Goal: Contribute content: Add original content to the website for others to see

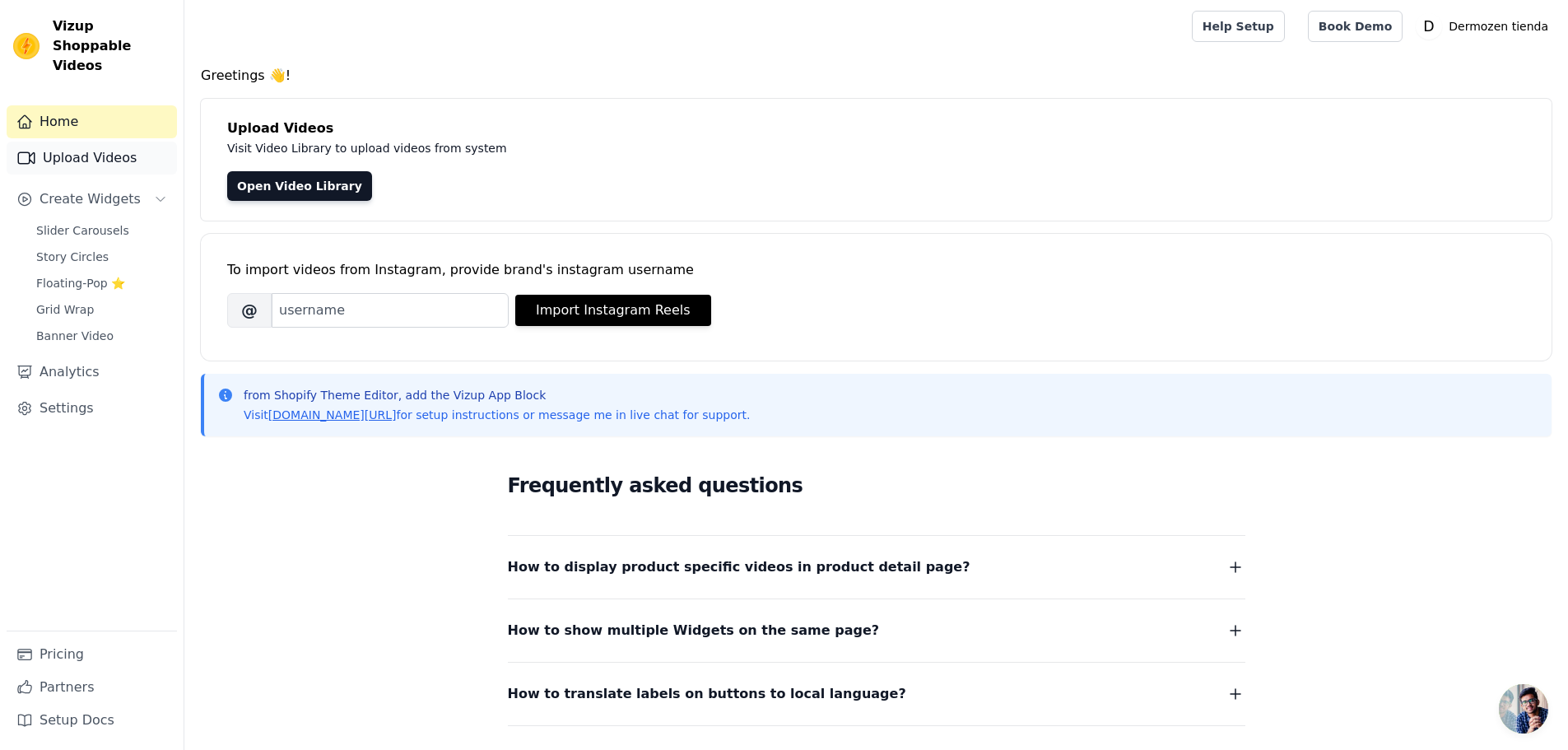
click at [77, 142] on link "Upload Videos" at bounding box center [92, 158] width 171 height 33
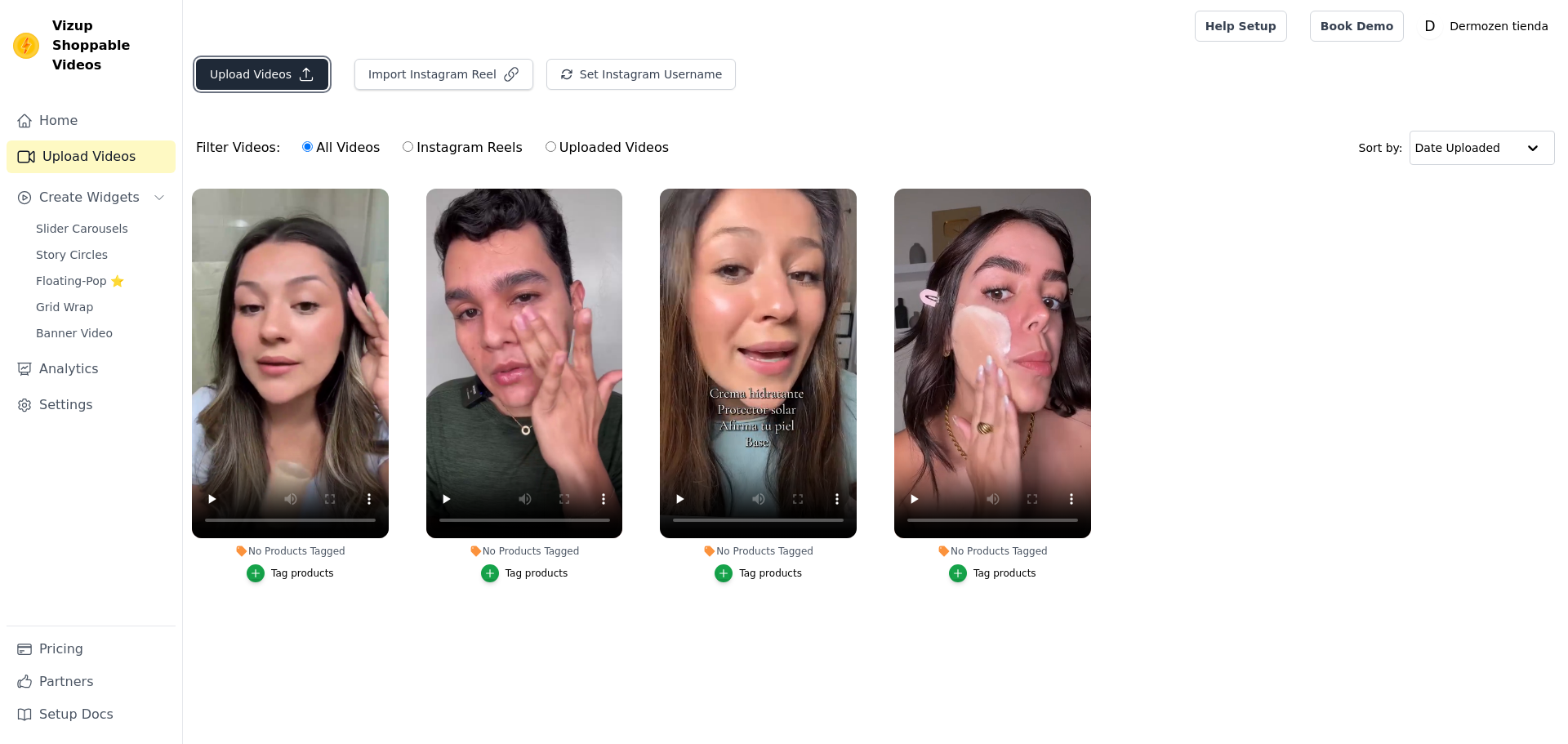
click at [263, 78] on button "Upload Videos" at bounding box center [262, 74] width 132 height 31
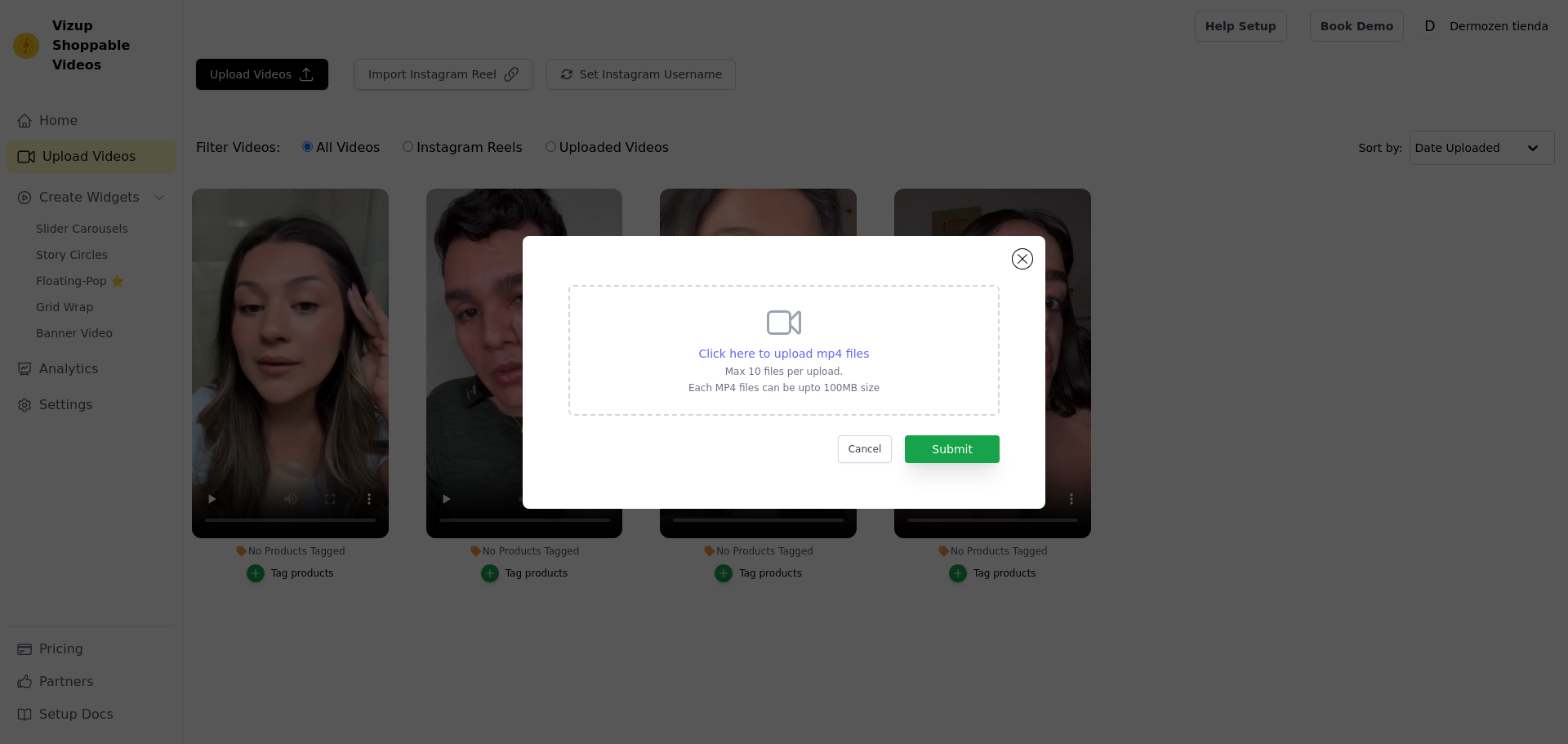
click at [800, 354] on span "Click here to upload mp4 files" at bounding box center [784, 354] width 171 height 13
click at [868, 345] on input "Click here to upload mp4 files Max 10 files per upload. Each MP4 files can be u…" at bounding box center [868, 344] width 1 height 1
type input "C:\fakepath\8.mp4"
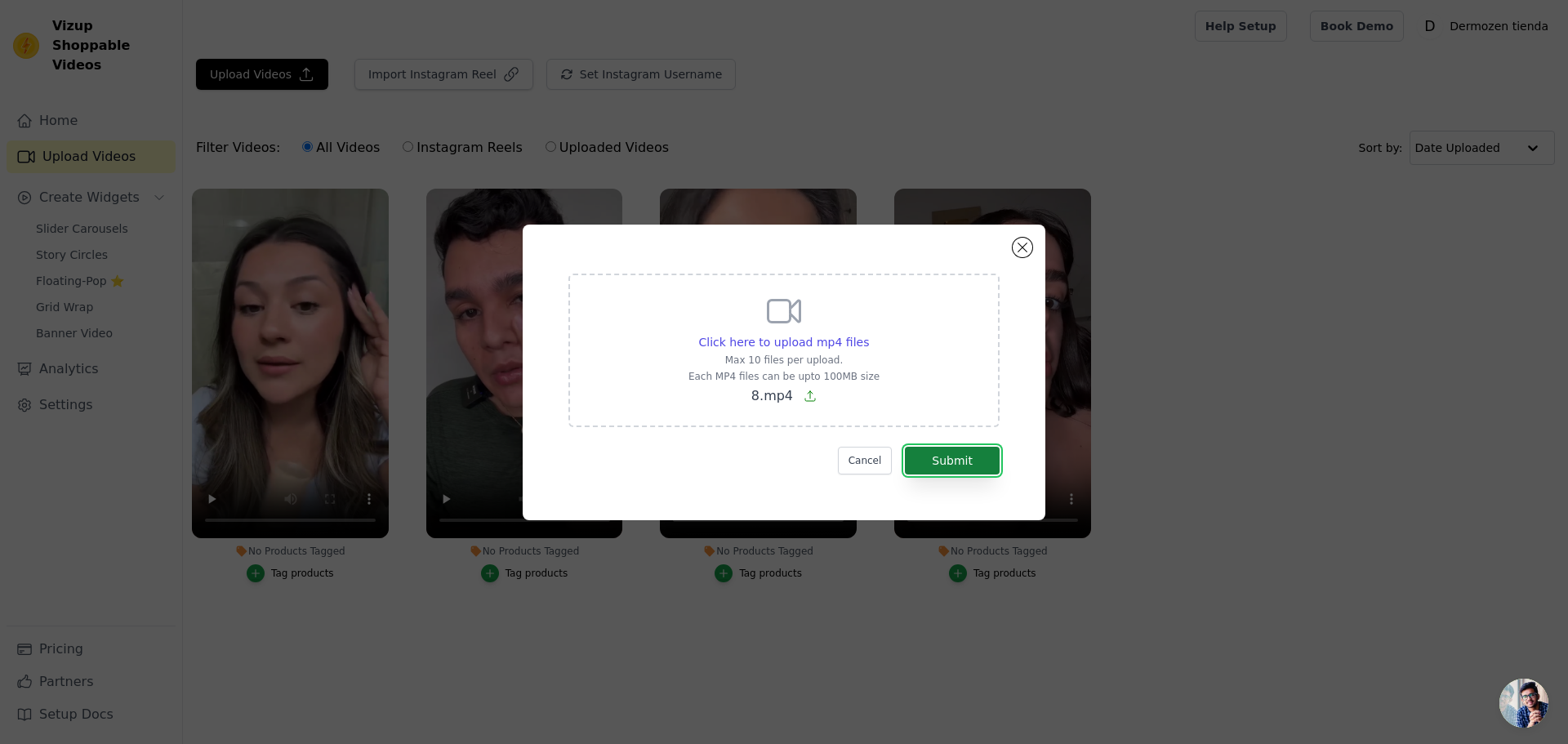
click at [938, 459] on button "Submit" at bounding box center [952, 459] width 95 height 27
click at [935, 451] on button "Submit" at bounding box center [952, 459] width 95 height 27
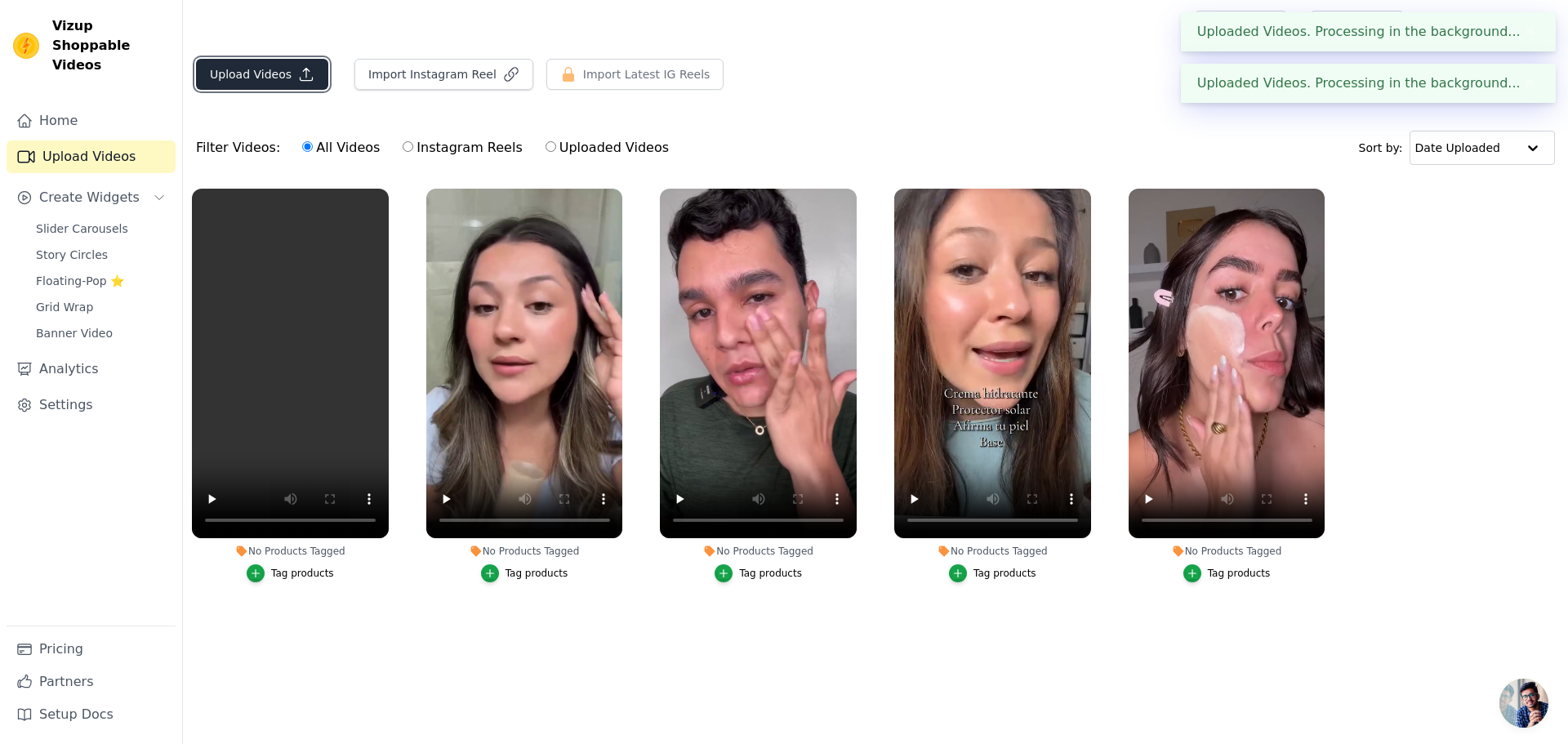
click at [263, 81] on button "Upload Videos" at bounding box center [262, 74] width 132 height 31
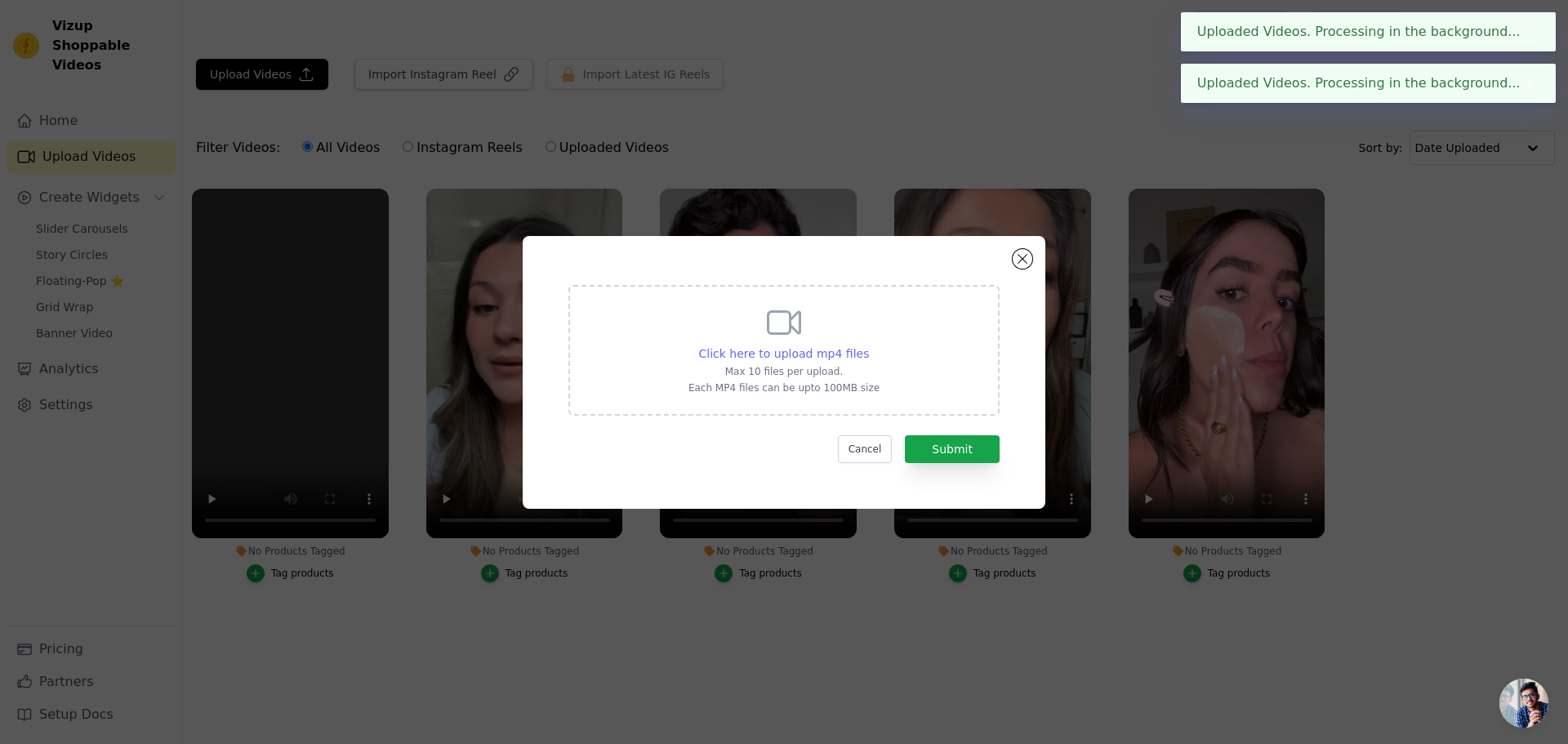
click at [775, 350] on span "Click here to upload mp4 files" at bounding box center [784, 354] width 171 height 13
click at [868, 345] on input "Click here to upload mp4 files Max 10 files per upload. Each MP4 files can be u…" at bounding box center [868, 344] width 1 height 1
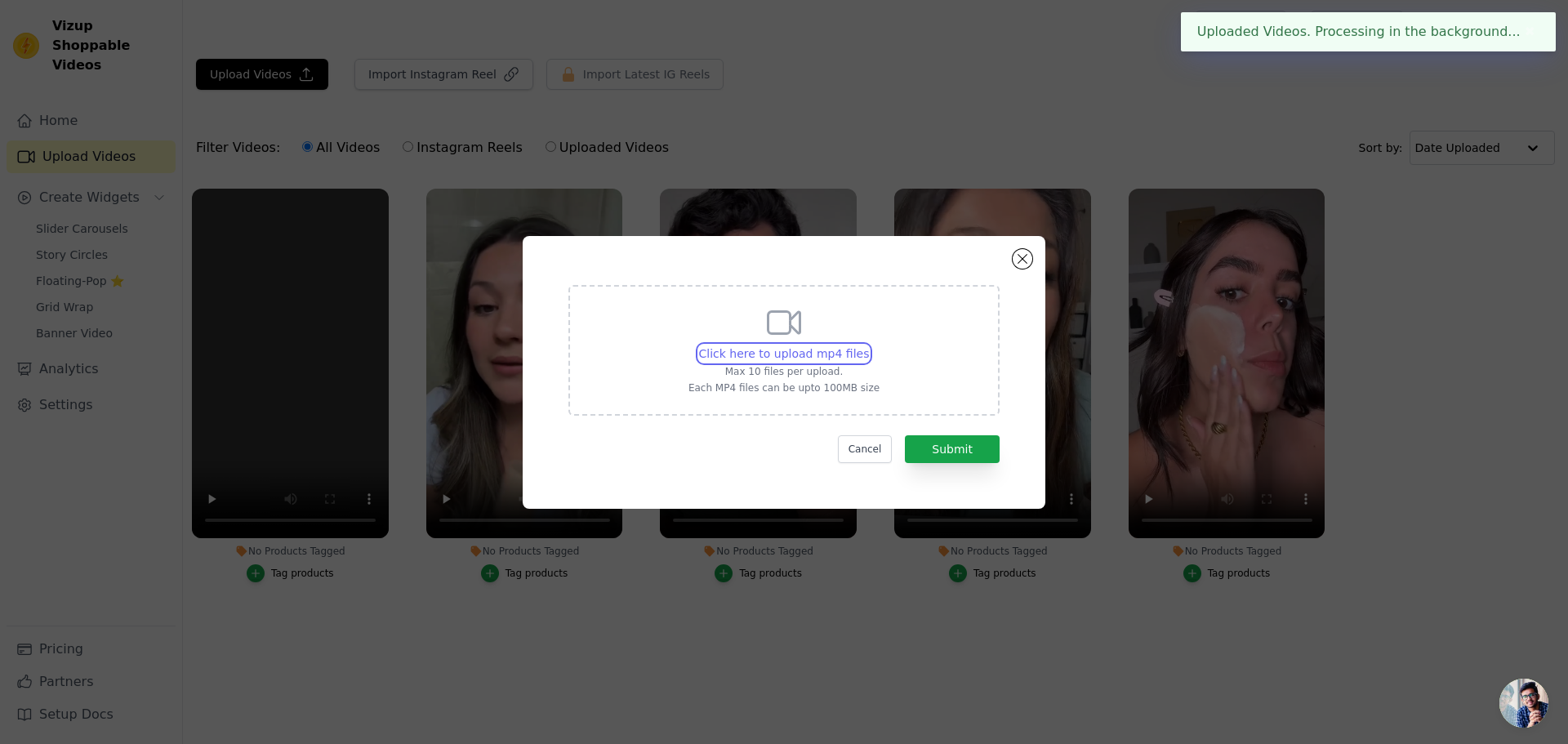
type input "C:\fakepath\¿Pestañas débiles y cejas poco pobladas 😩💭Deja atrás la inseguridad…"
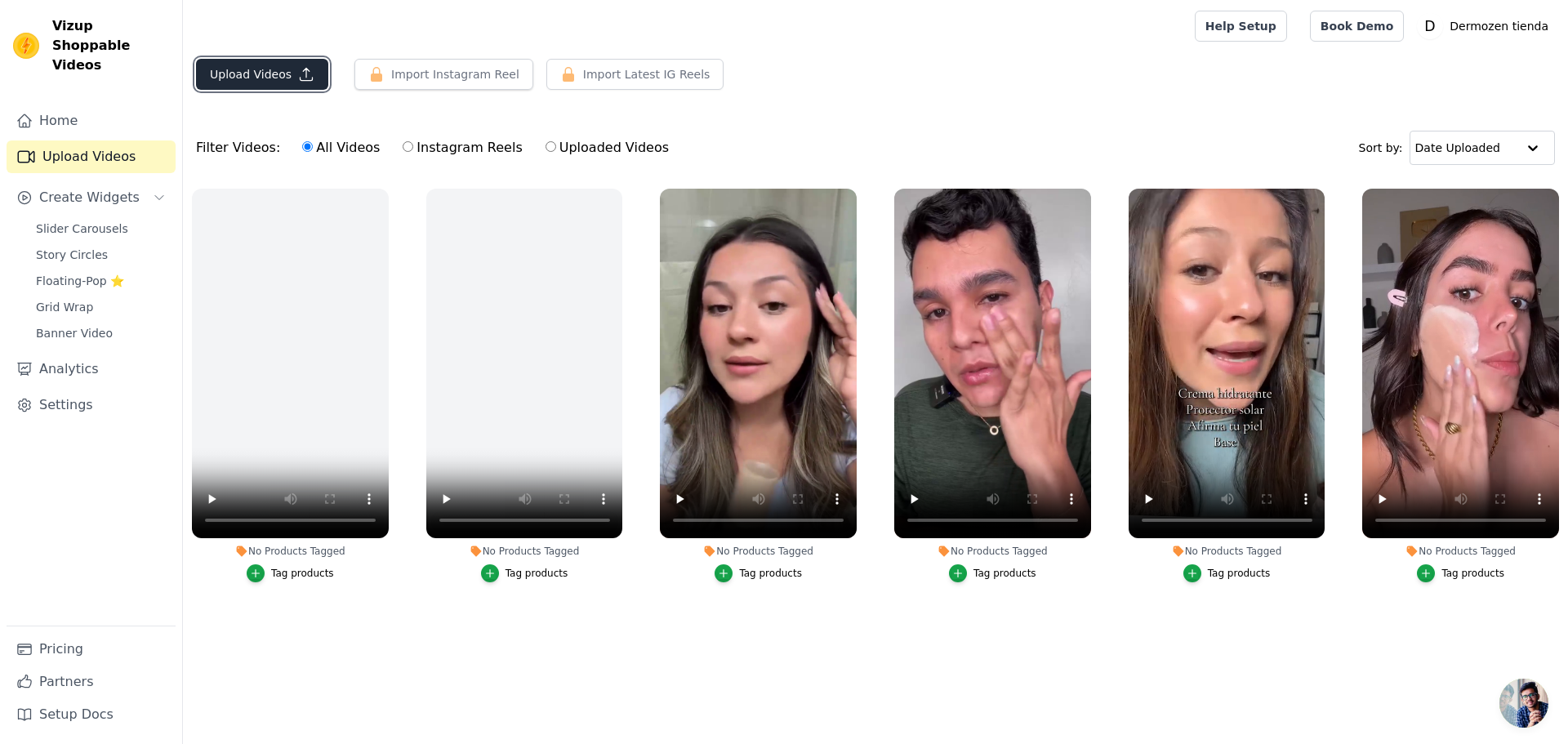
click at [270, 77] on button "Upload Videos" at bounding box center [262, 74] width 132 height 31
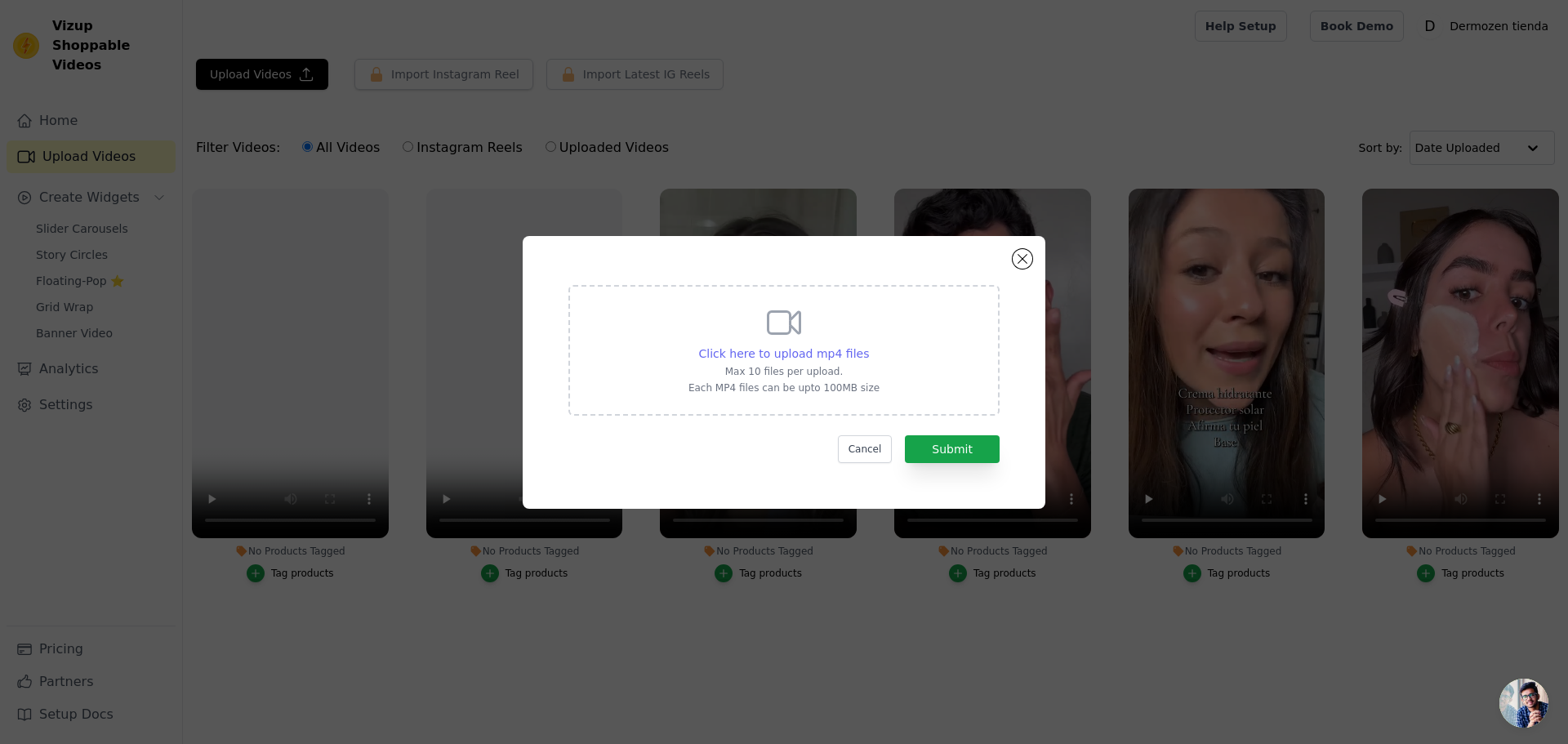
click at [824, 354] on span "Click here to upload mp4 files" at bounding box center [784, 354] width 171 height 13
click at [868, 345] on input "Click here to upload mp4 files Max 10 files per upload. Each MP4 files can be u…" at bounding box center [868, 344] width 1 height 1
type input "C:\fakepath\3.mp4"
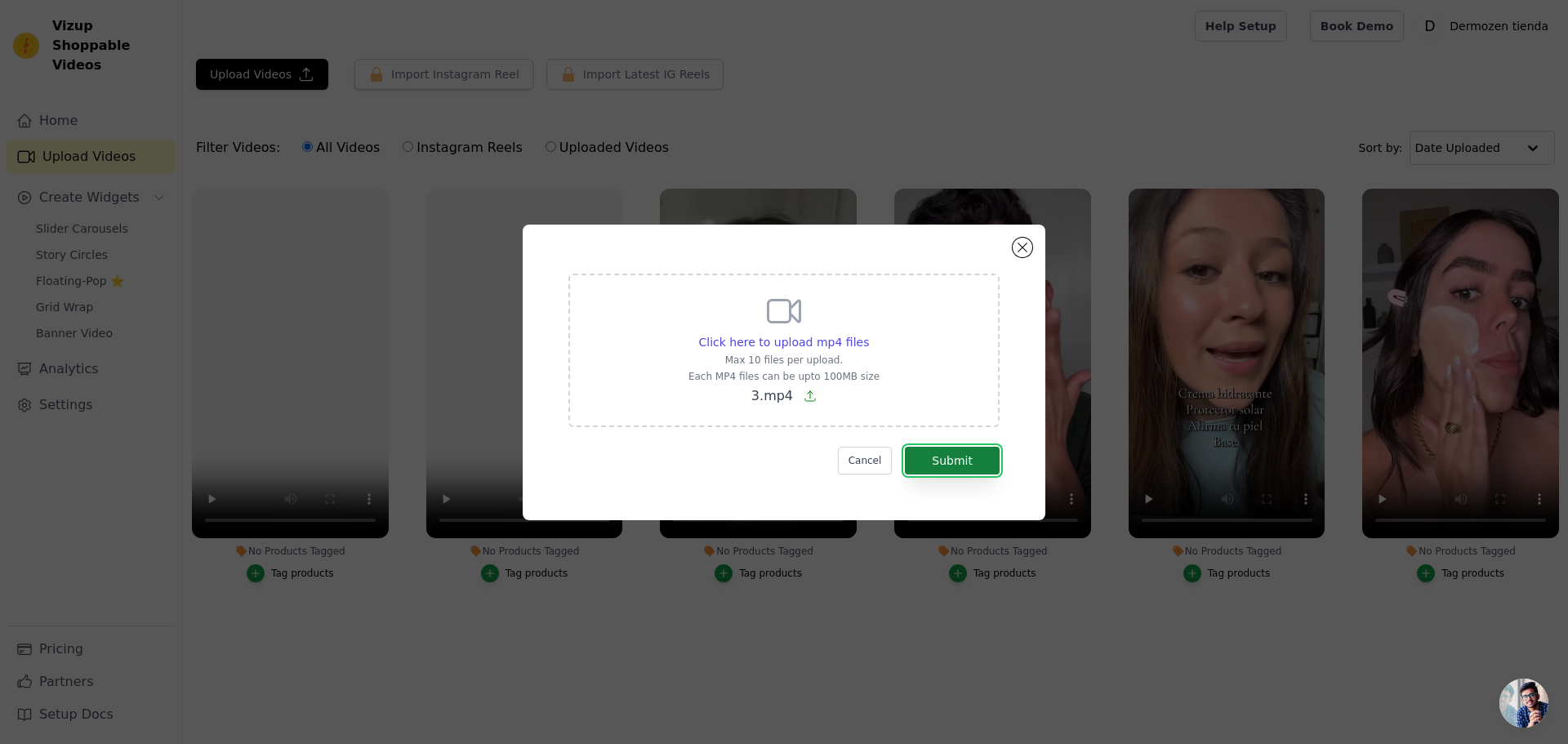
click at [949, 457] on button "Submit" at bounding box center [952, 459] width 95 height 27
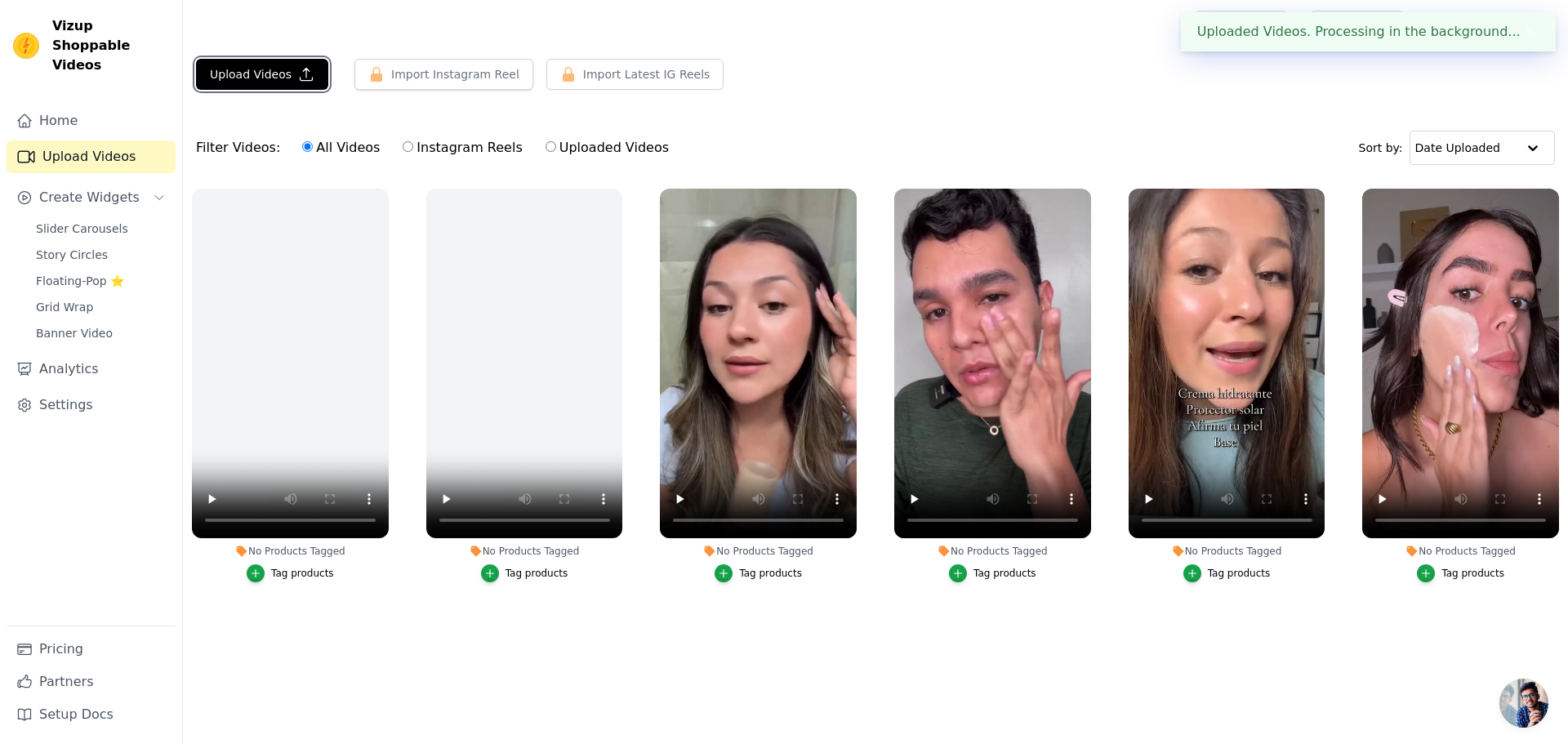
click at [285, 74] on button "Upload Videos" at bounding box center [262, 74] width 132 height 31
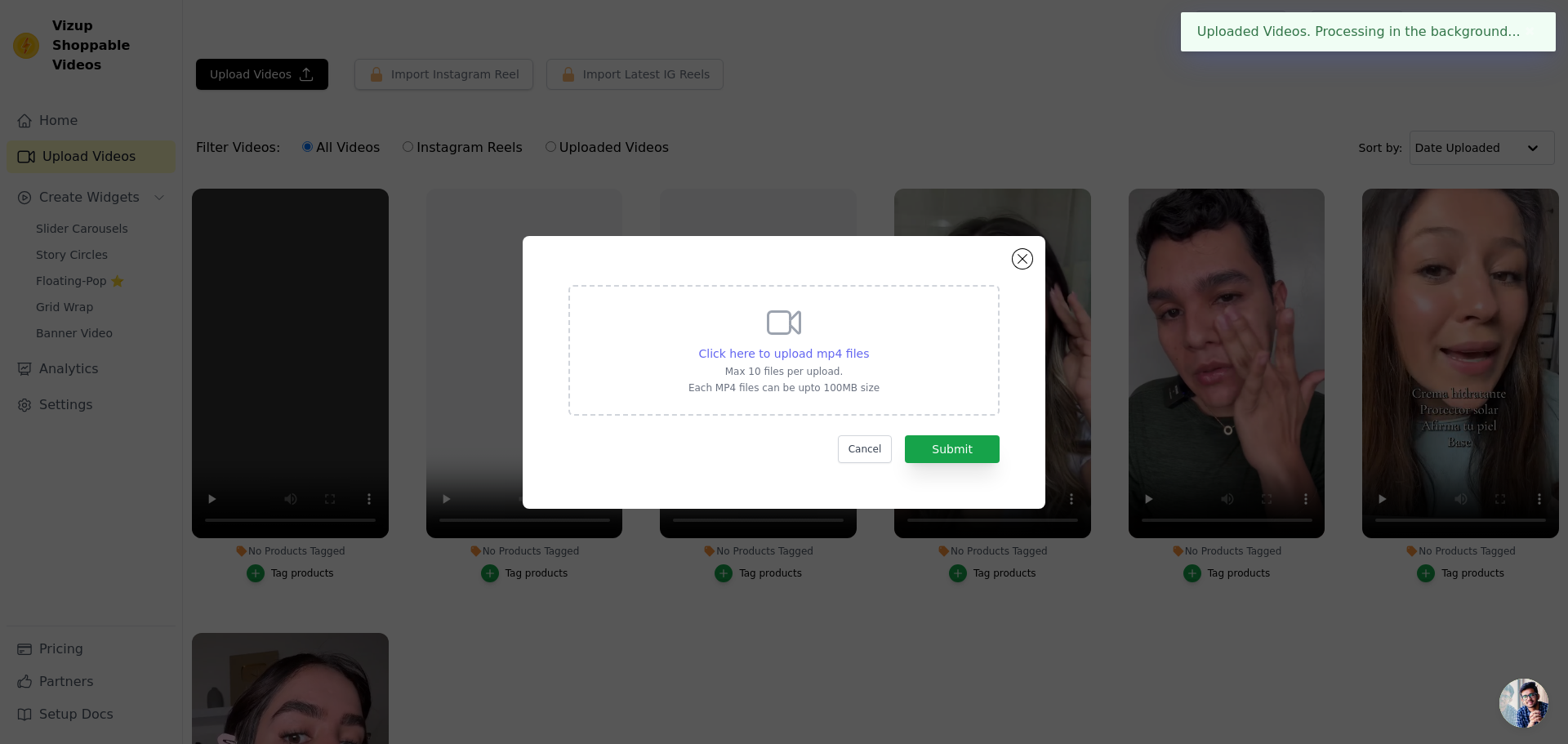
click at [767, 351] on span "Click here to upload mp4 files" at bounding box center [784, 354] width 171 height 13
click at [868, 345] on input "Click here to upload mp4 files Max 10 files per upload. Each MP4 files can be u…" at bounding box center [868, 344] width 1 height 1
type input "C:\fakepath\9.mp4"
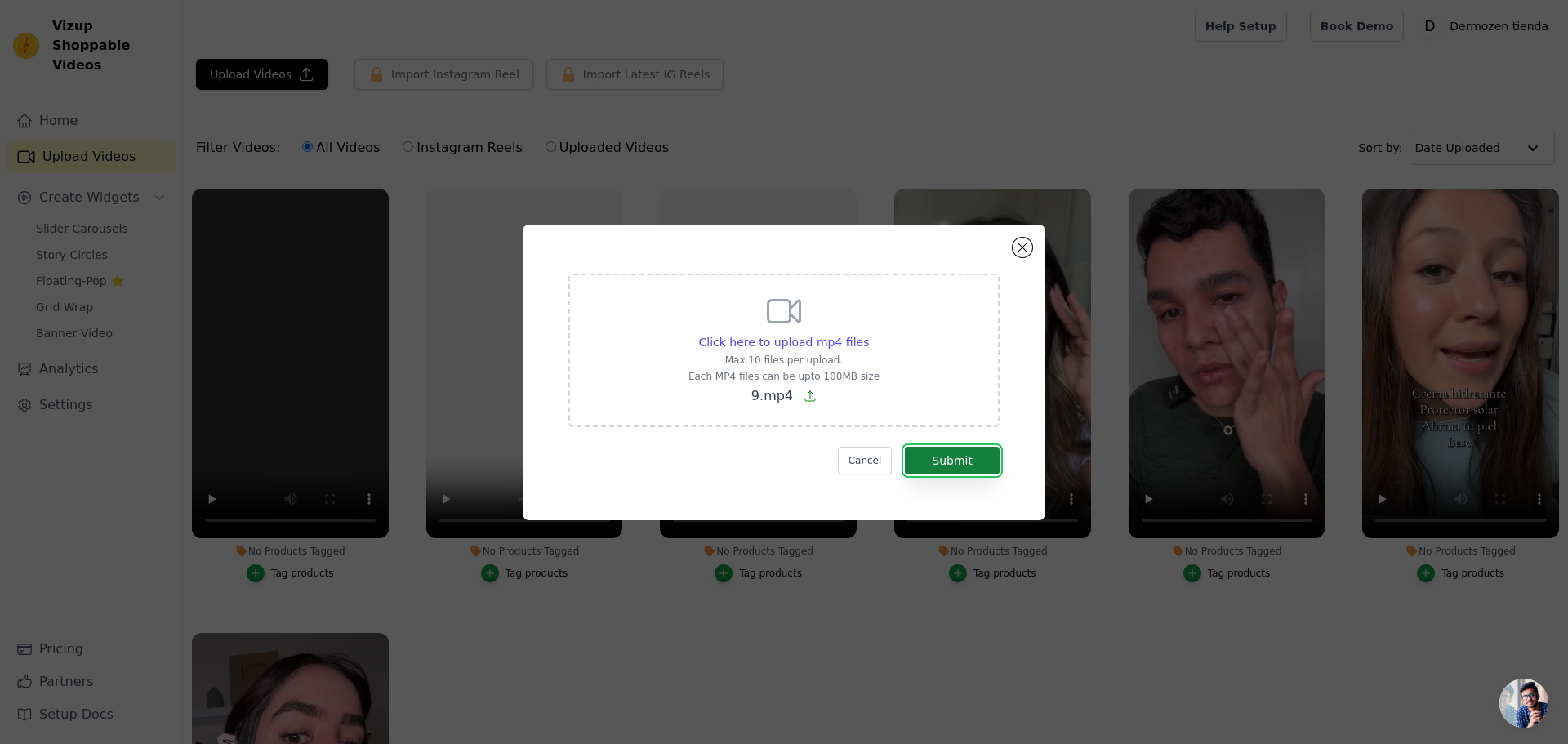
click at [949, 455] on button "Submit" at bounding box center [952, 459] width 95 height 27
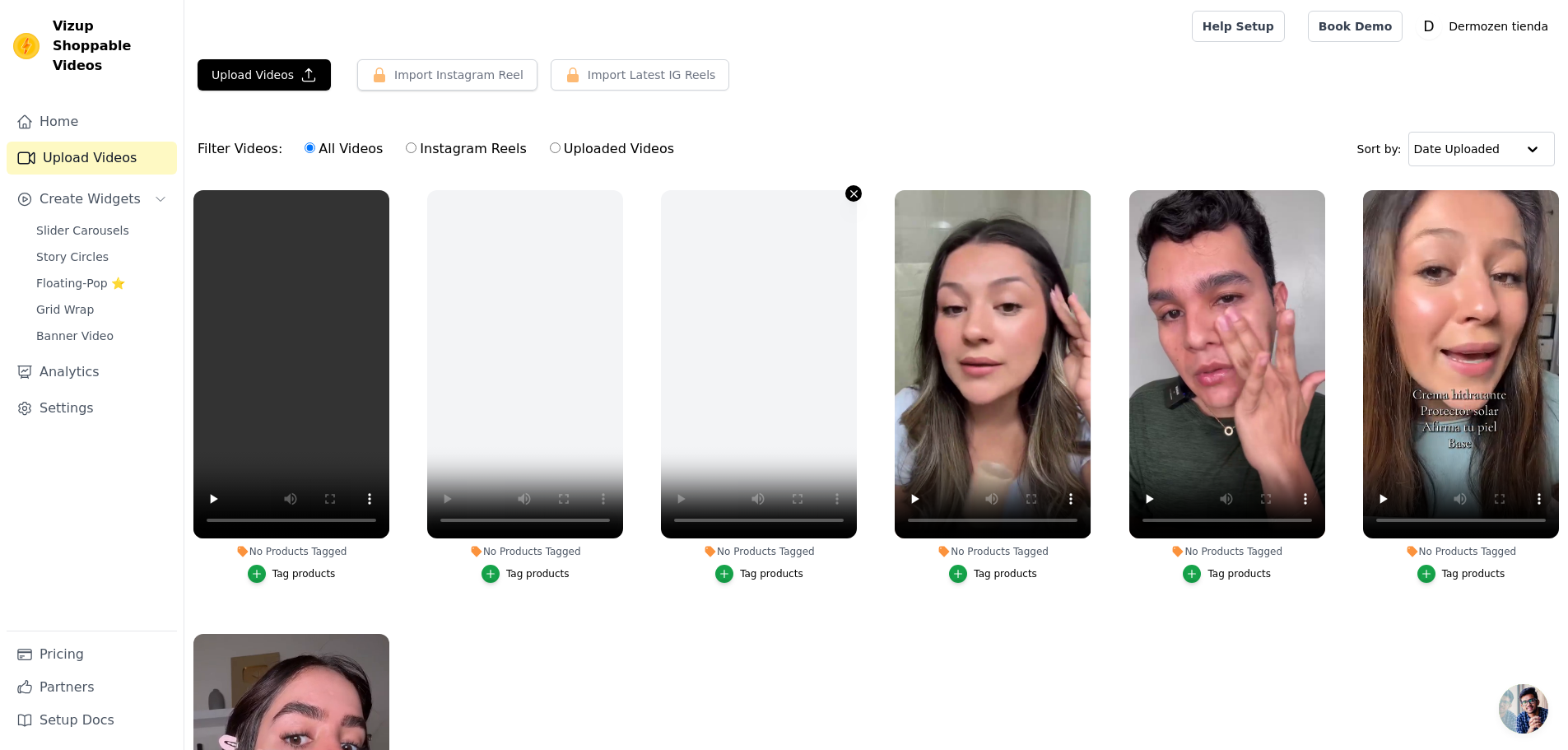
click at [851, 191] on icon "button" at bounding box center [854, 193] width 7 height 7
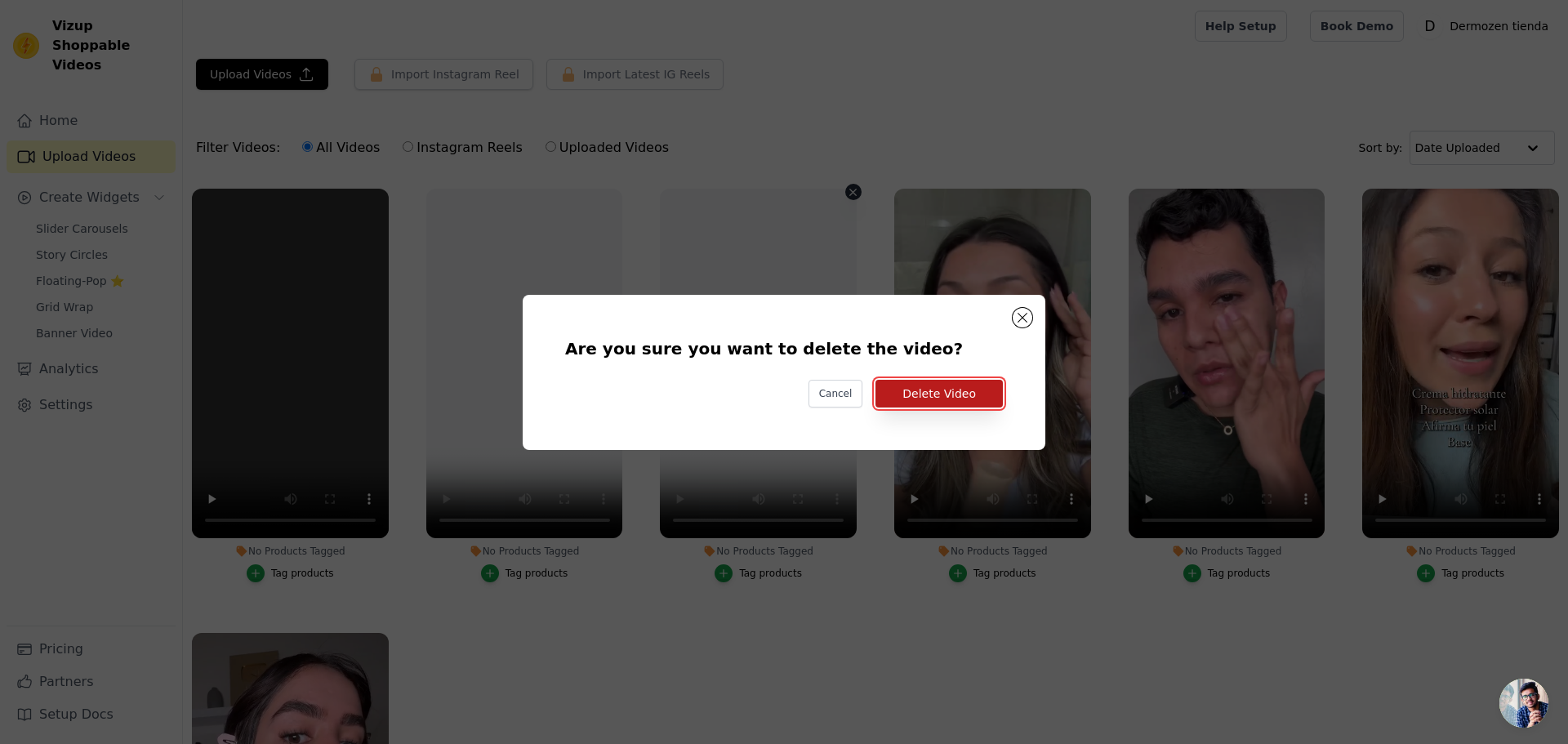
click at [919, 392] on button "Delete Video" at bounding box center [939, 393] width 128 height 27
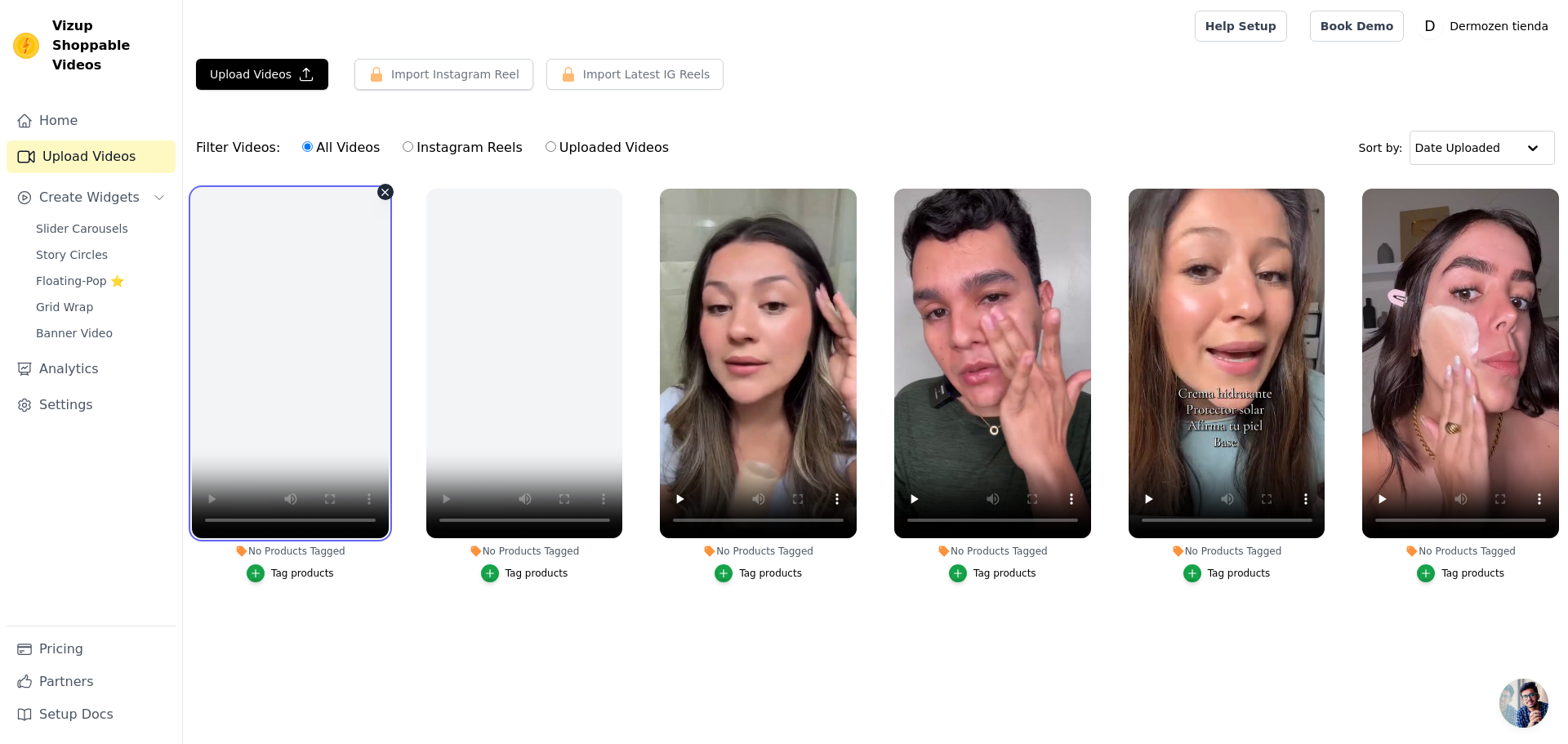
click at [153, 514] on div "Vizup Shoppable Videos Home Upload Videos Create Widgets Slider Carousels Story…" at bounding box center [784, 344] width 1568 height 689
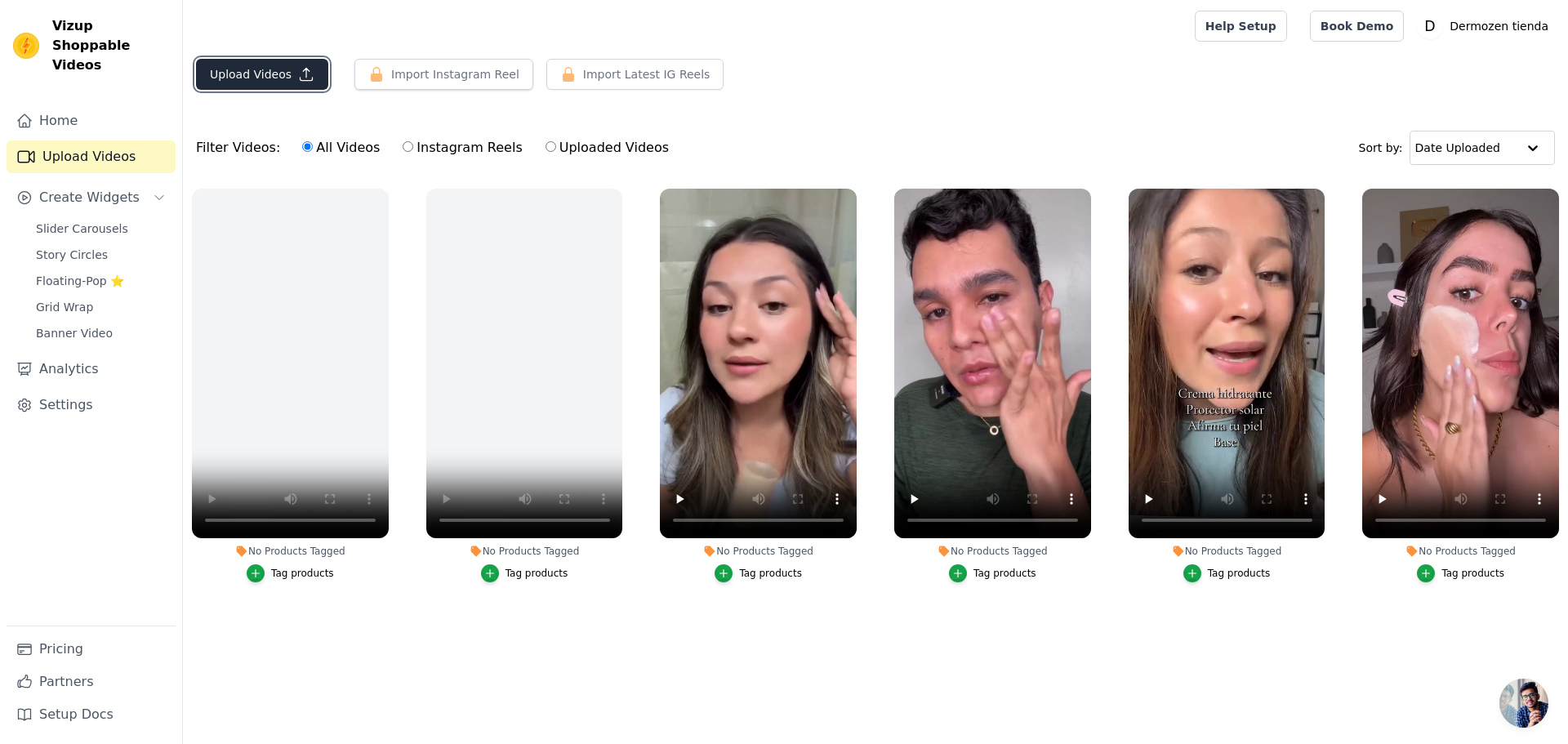
click at [251, 71] on button "Upload Videos" at bounding box center [262, 74] width 132 height 31
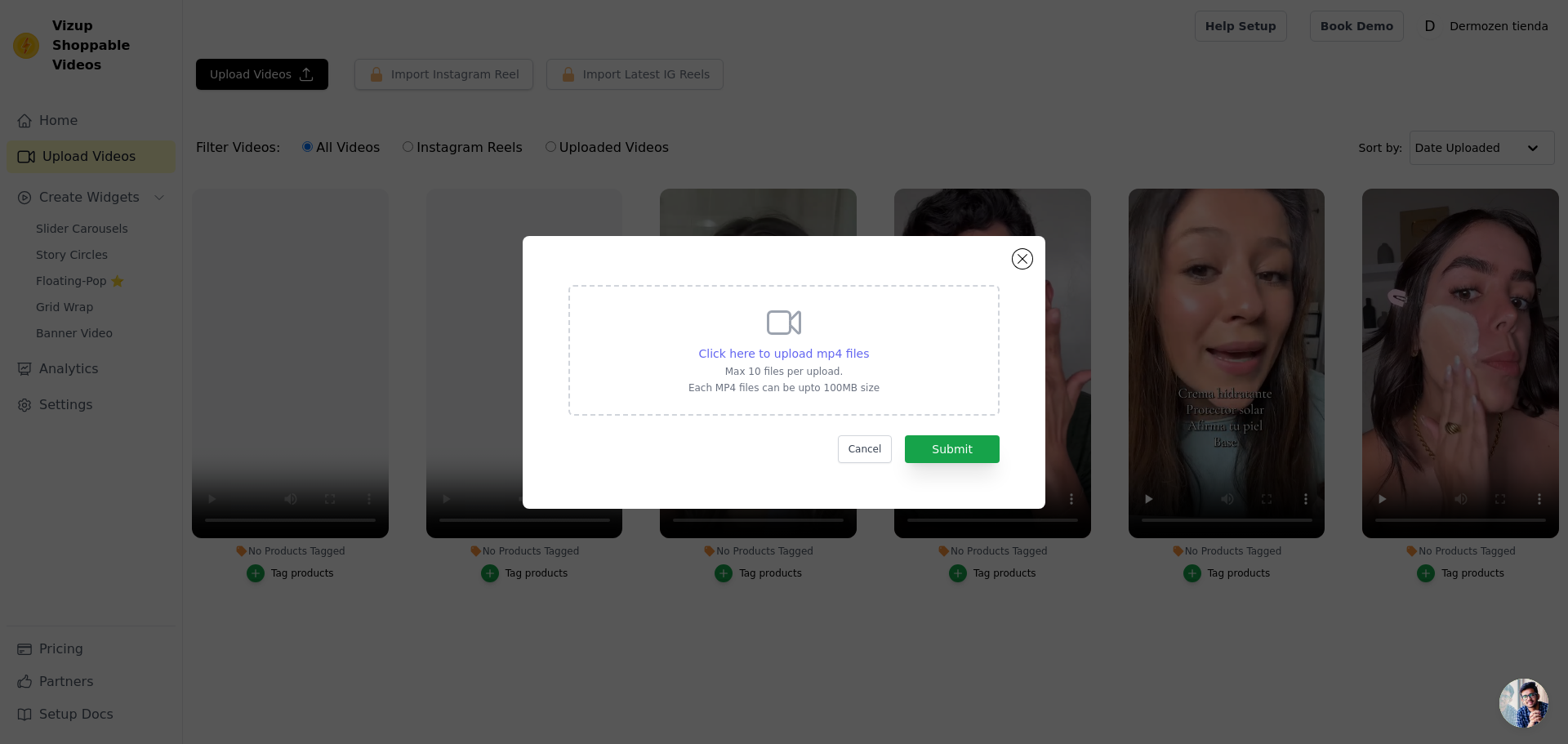
click at [780, 350] on span "Click here to upload mp4 files" at bounding box center [784, 354] width 171 height 13
click at [868, 345] on input "Click here to upload mp4 files Max 10 files per upload. Each MP4 files can be u…" at bounding box center [868, 344] width 1 height 1
type input "C:\fakepath\¿Pestañas débiles y cejas poco pobladas 😩💭Deja atrás la inseguridad…"
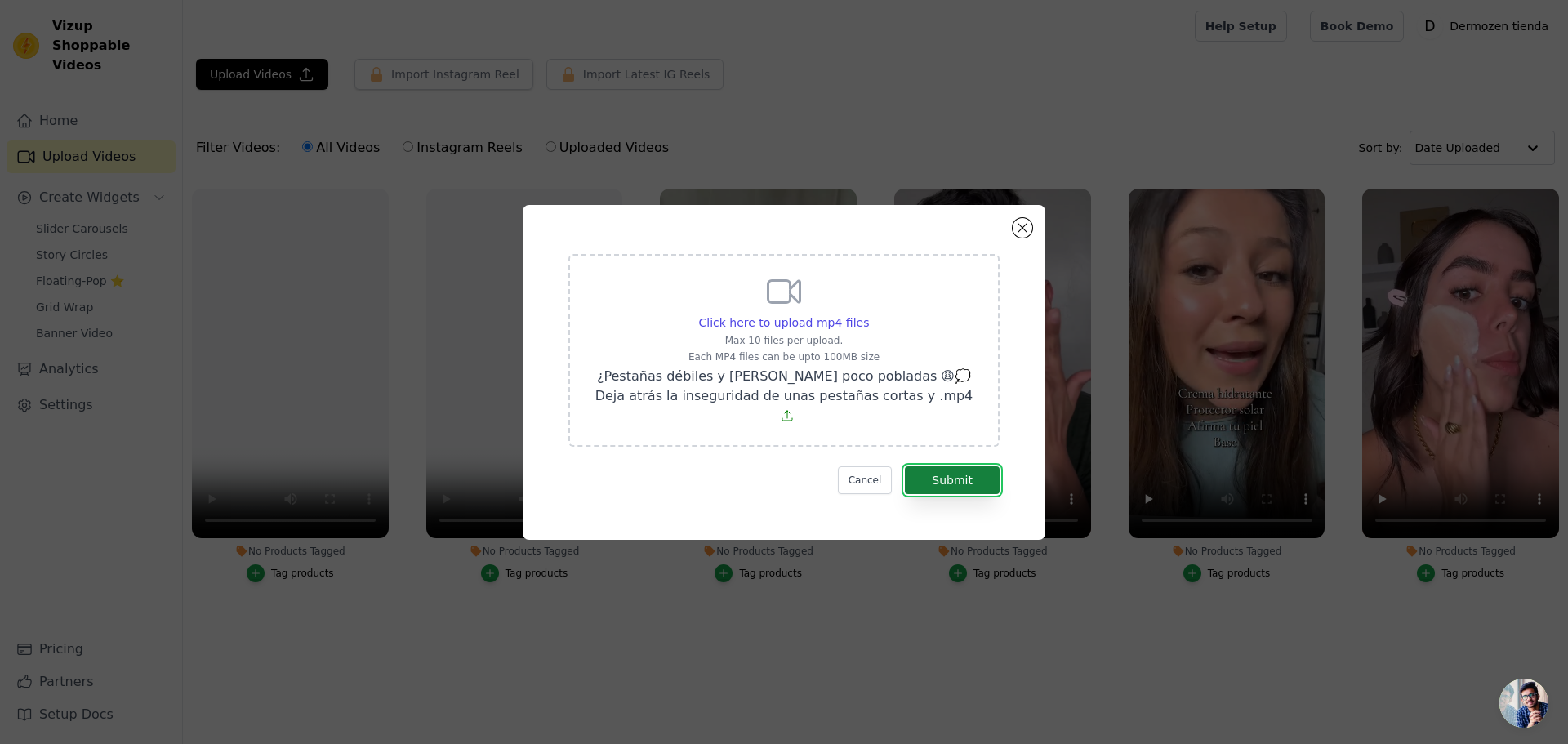
click at [964, 470] on button "Submit" at bounding box center [952, 479] width 95 height 27
click at [952, 470] on button "Submit" at bounding box center [952, 479] width 95 height 27
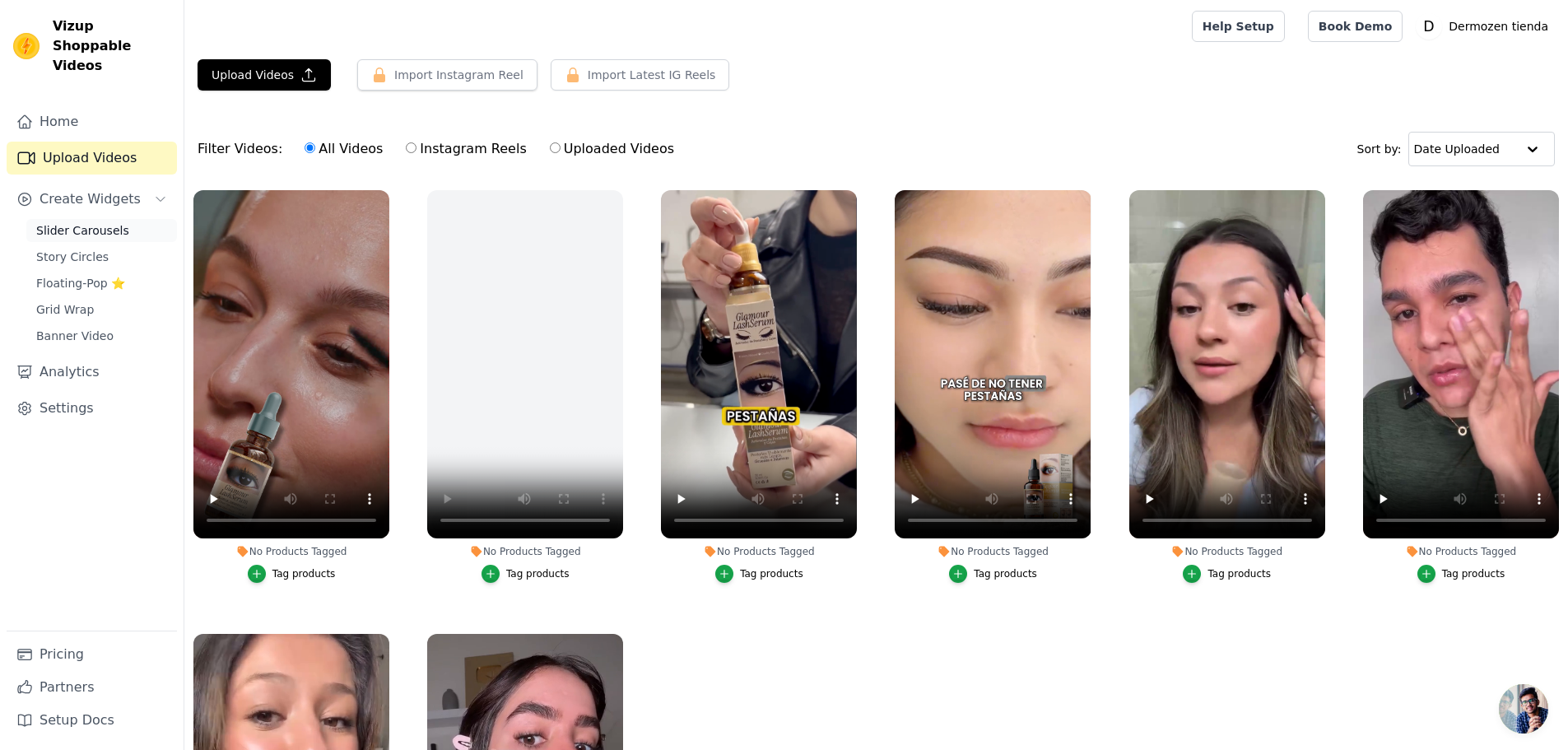
click at [88, 222] on span "Slider Carousels" at bounding box center [83, 230] width 93 height 16
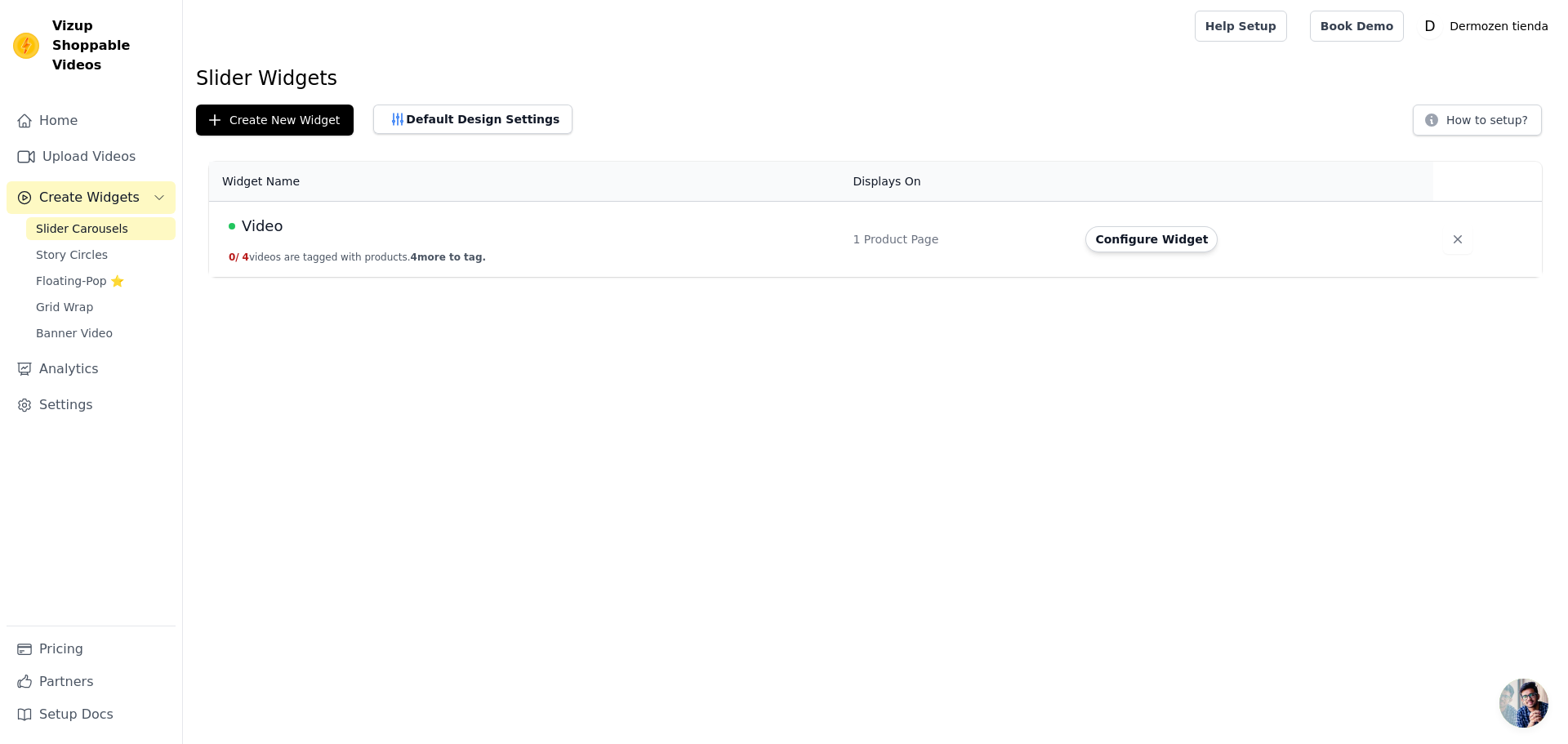
click at [553, 228] on div "Video" at bounding box center [531, 226] width 604 height 23
click at [1118, 239] on button "Configure Widget" at bounding box center [1152, 239] width 132 height 26
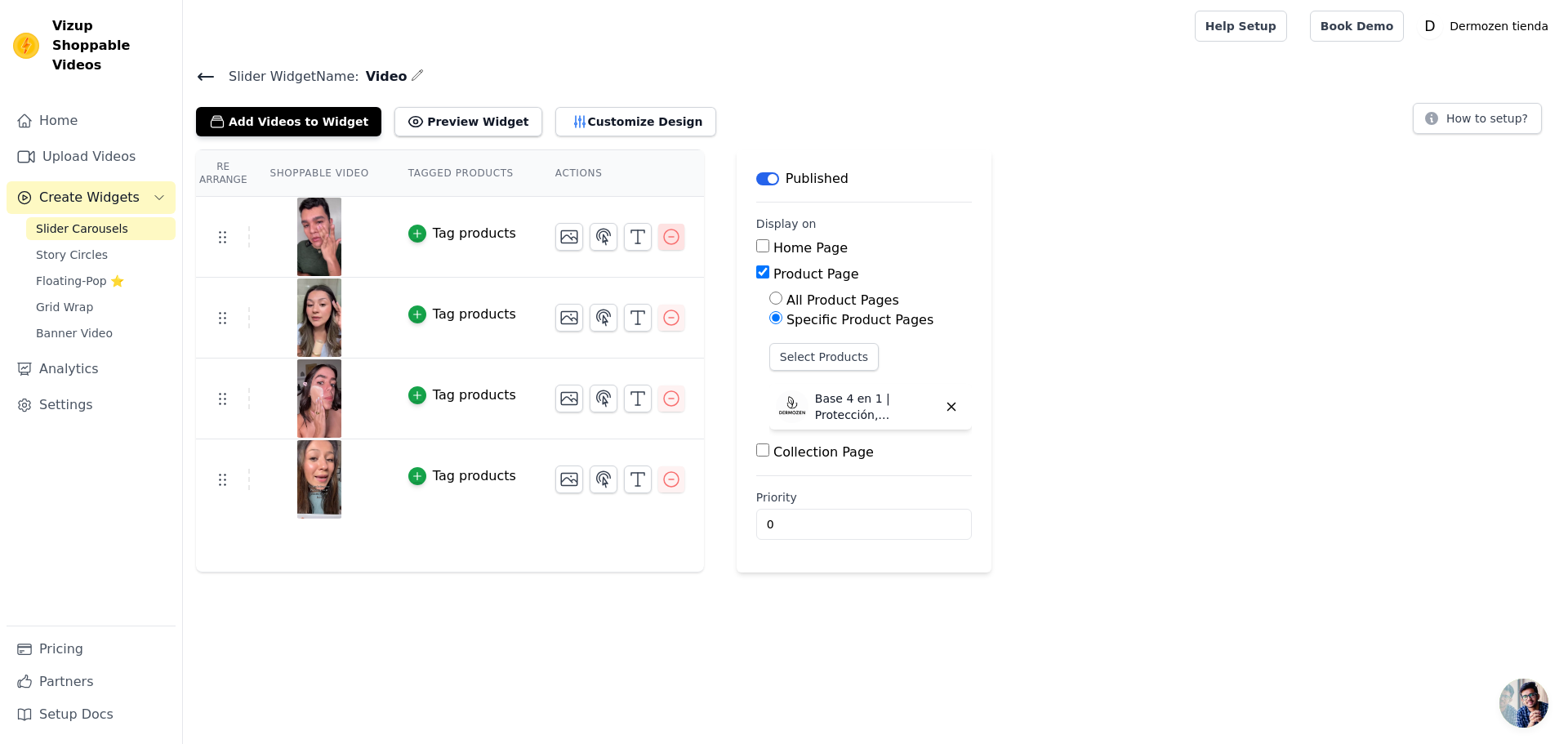
click at [662, 235] on icon "button" at bounding box center [671, 236] width 20 height 20
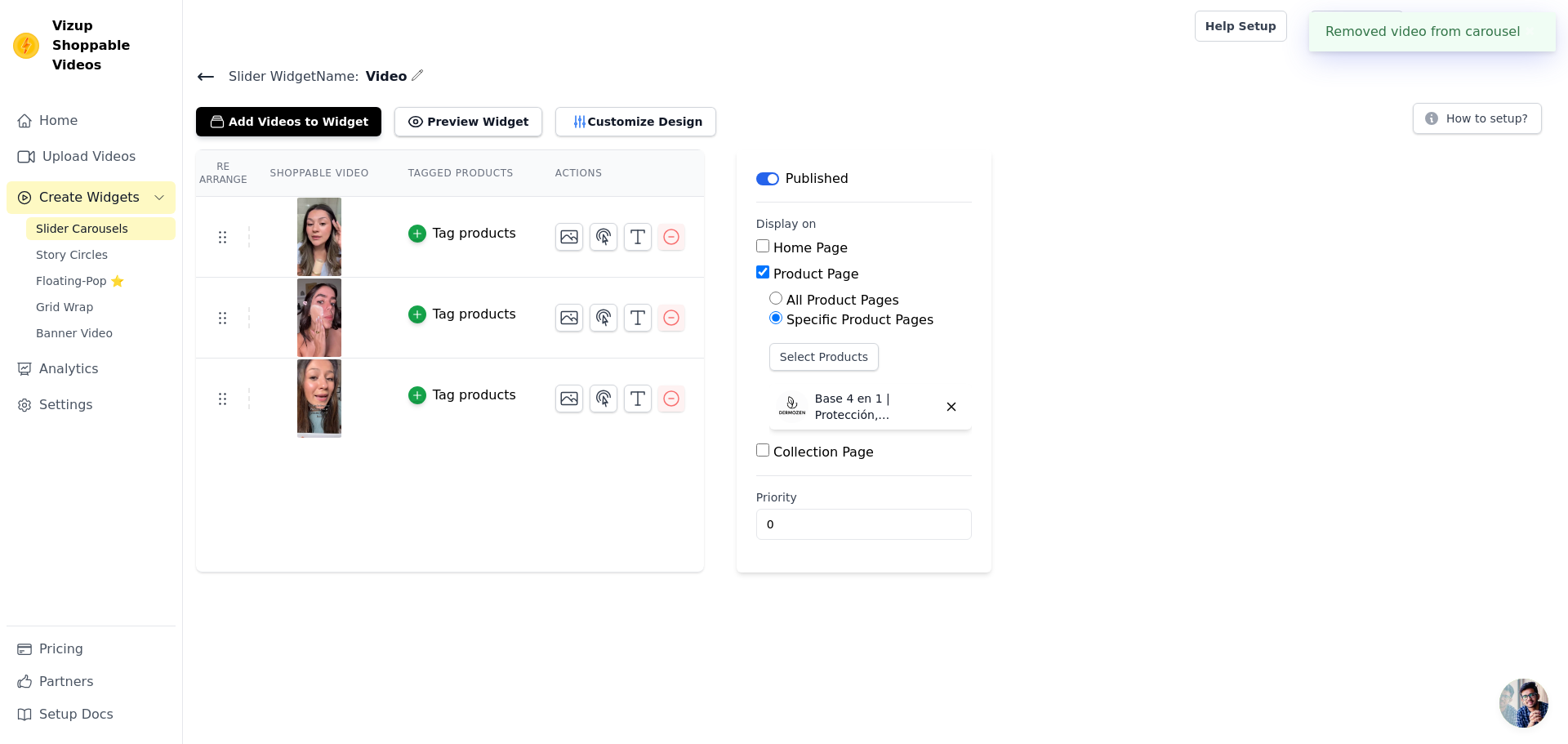
click at [662, 233] on icon "button" at bounding box center [671, 236] width 20 height 20
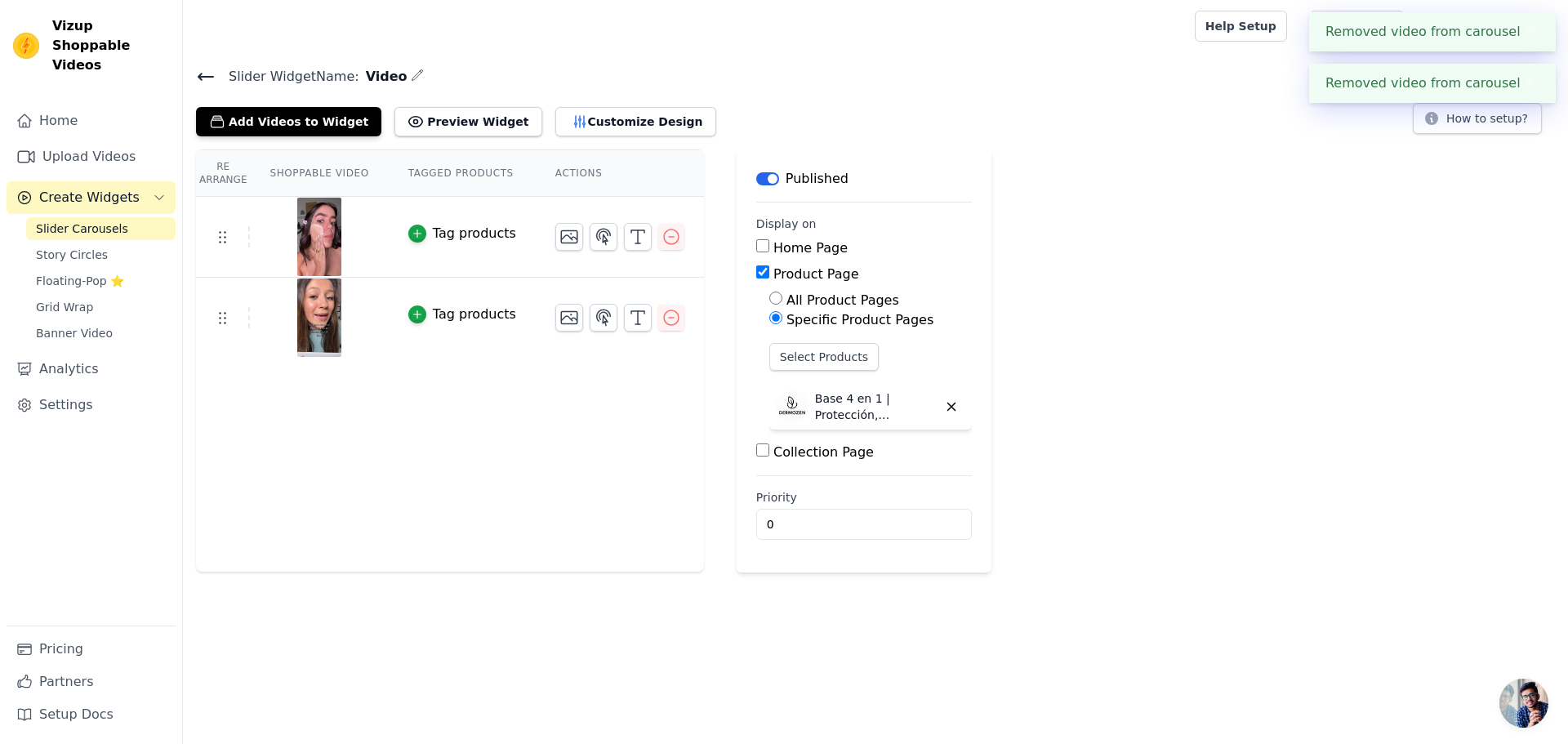
click at [662, 233] on icon "button" at bounding box center [671, 236] width 20 height 20
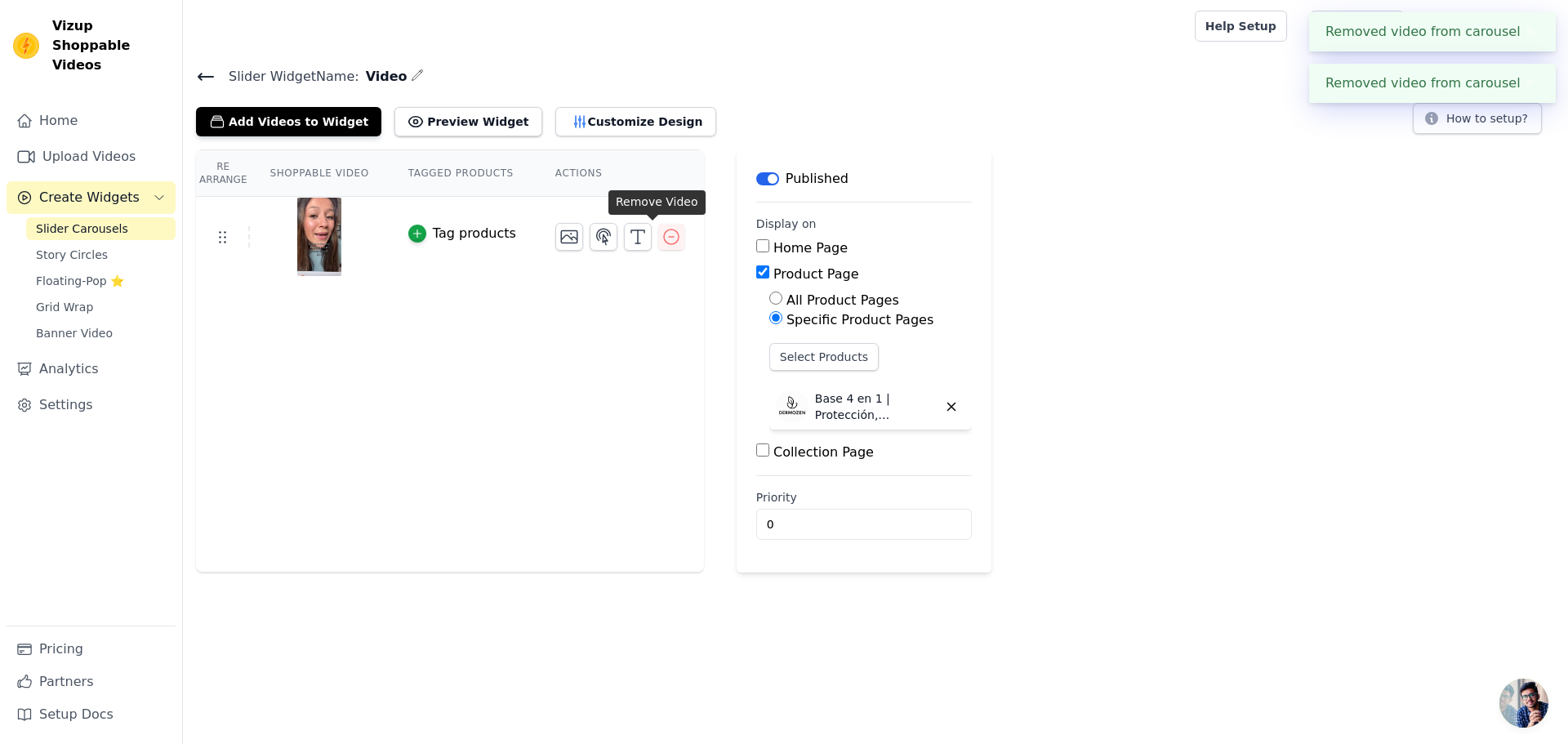
click at [662, 233] on icon "button" at bounding box center [671, 236] width 20 height 20
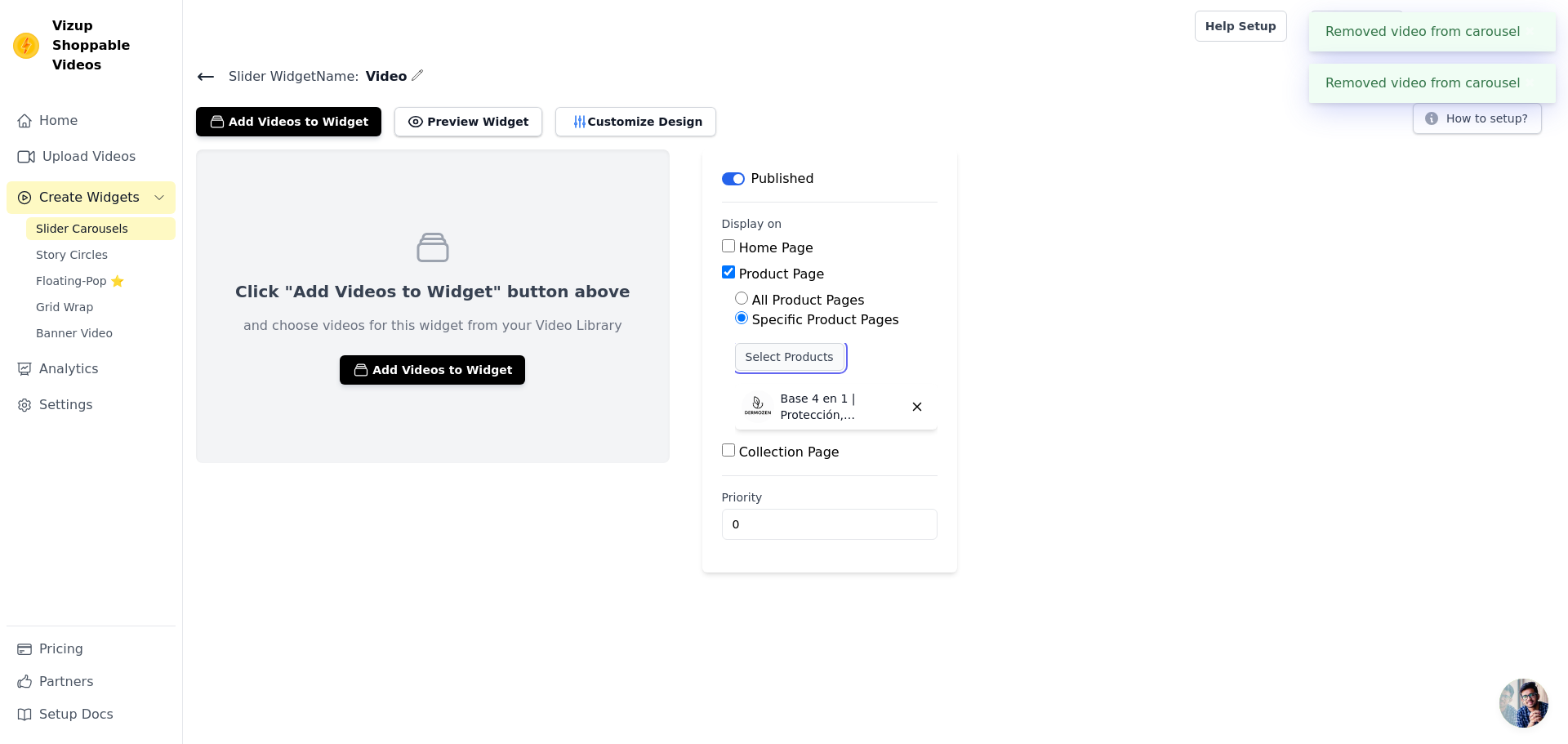
click at [735, 355] on button "Select Products" at bounding box center [790, 356] width 110 height 27
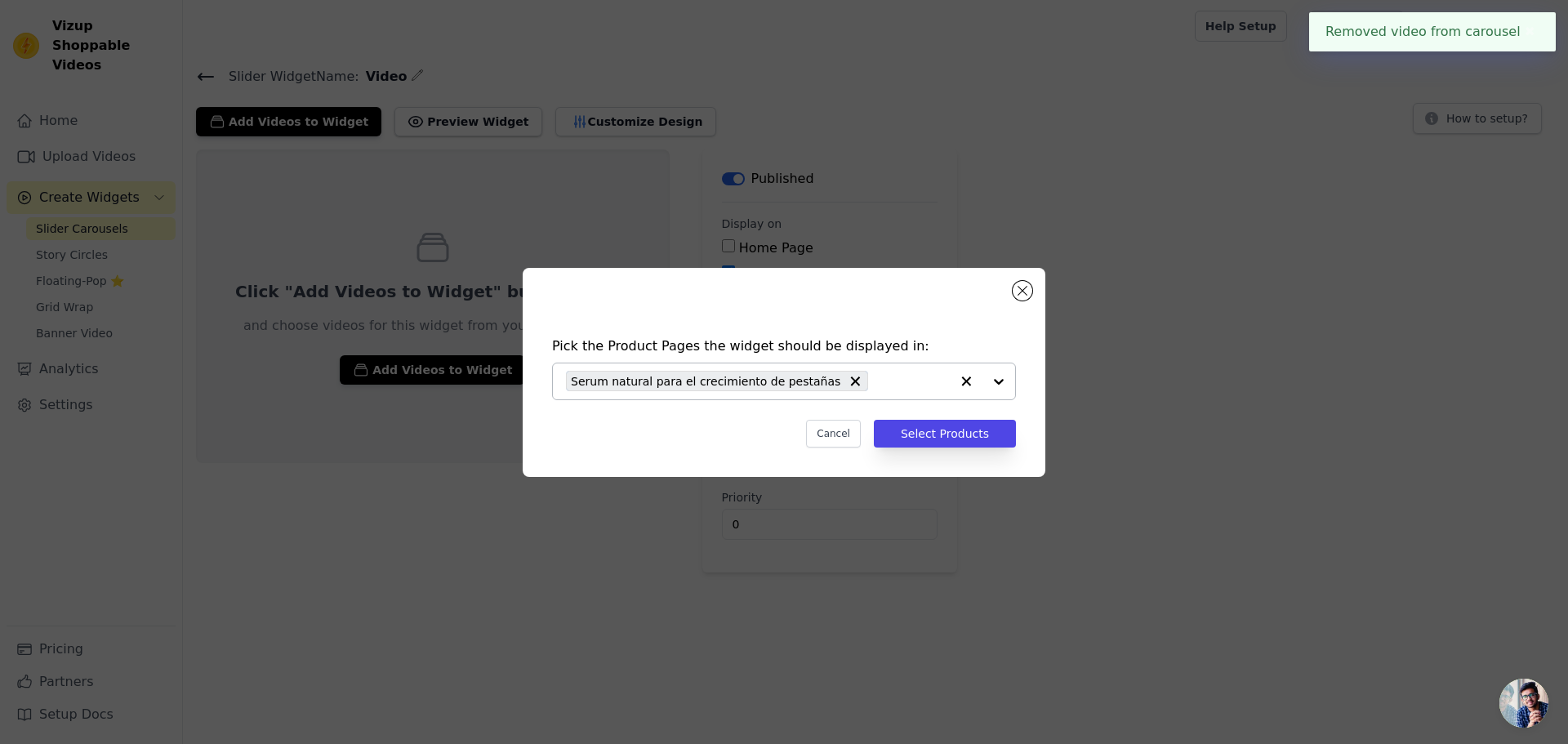
click at [994, 380] on div at bounding box center [982, 381] width 65 height 36
click at [989, 380] on div at bounding box center [982, 381] width 65 height 36
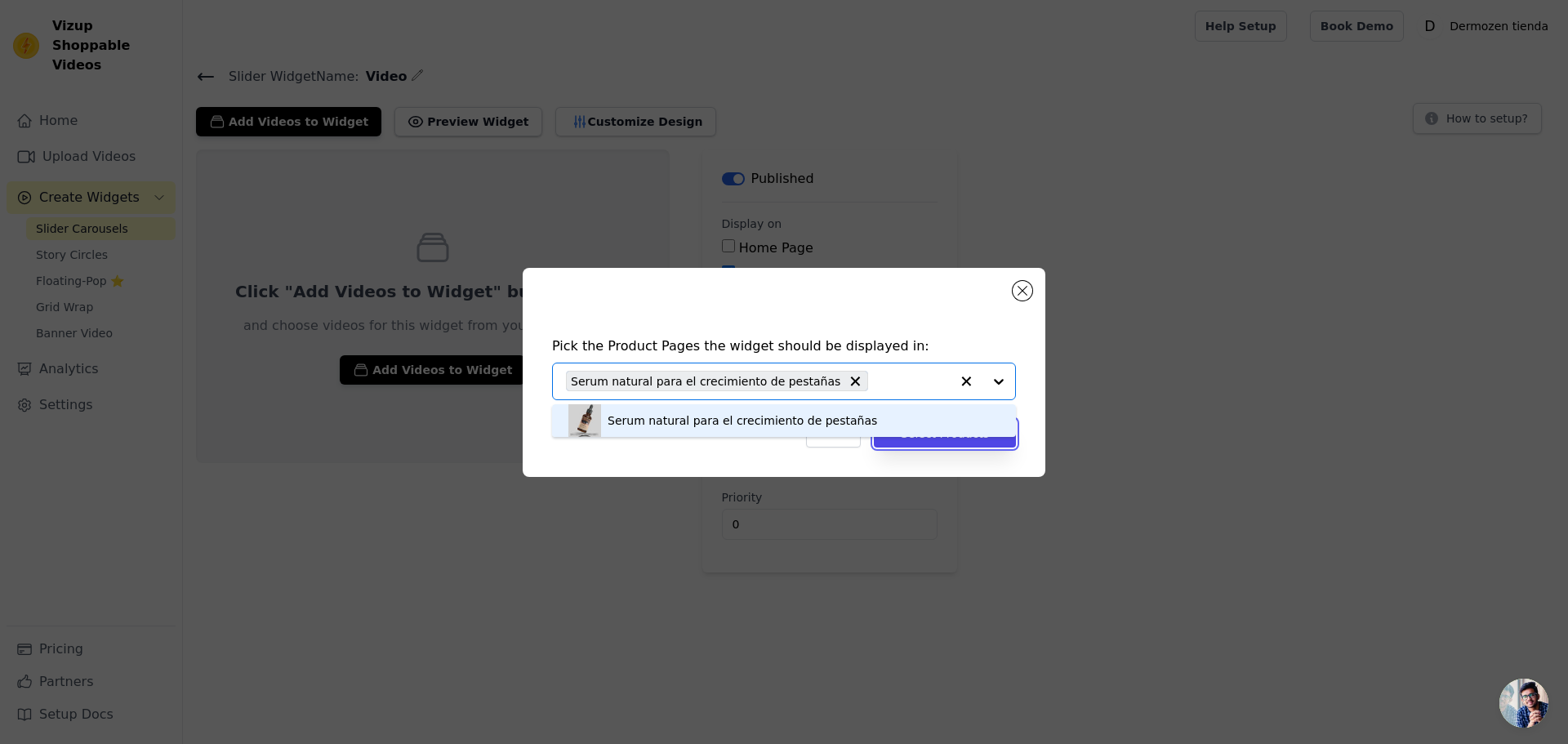
click at [942, 447] on div "Pick the Product Pages the widget should be displayed in: Serum natural para el…" at bounding box center [784, 392] width 497 height 144
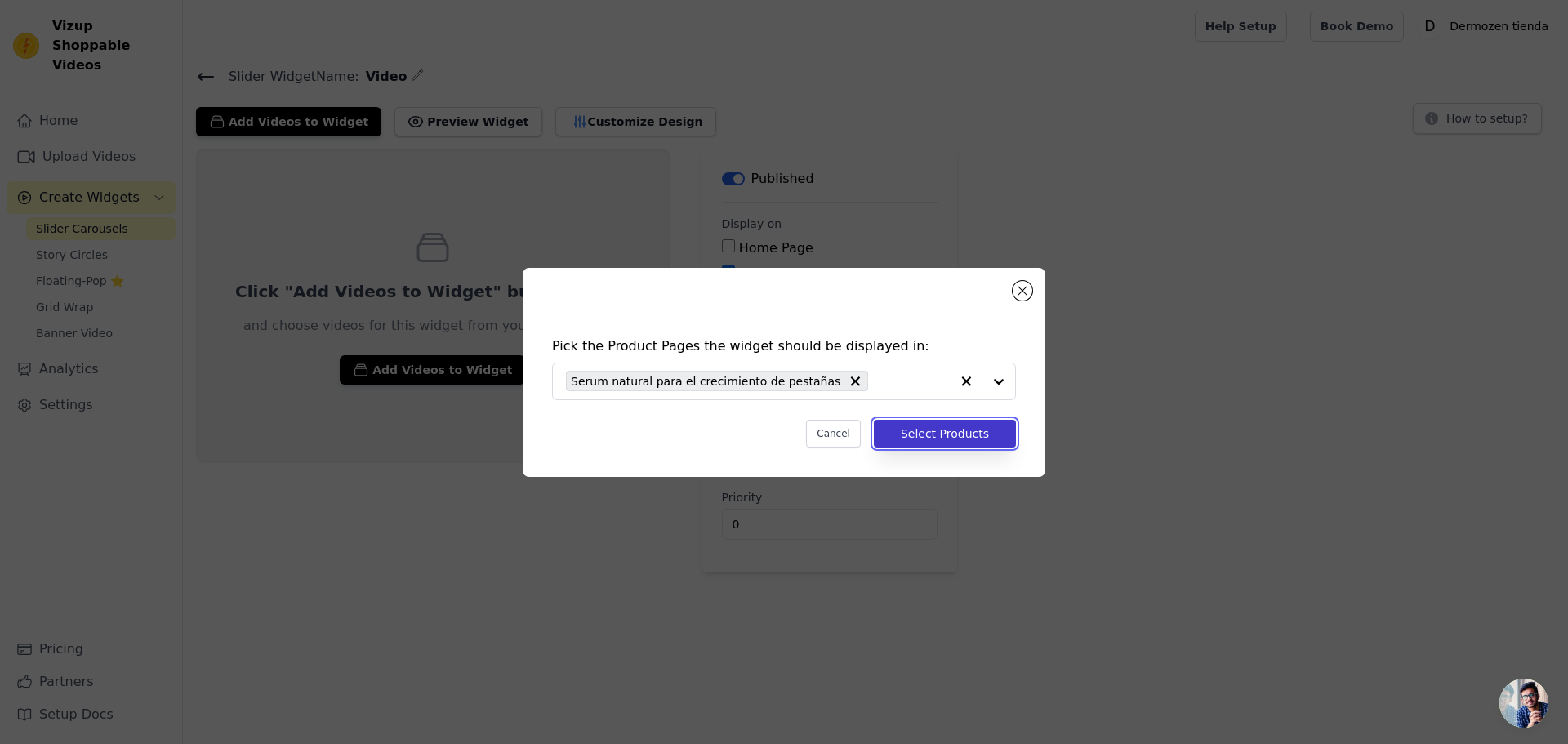
click at [940, 444] on button "Select Products" at bounding box center [945, 433] width 142 height 27
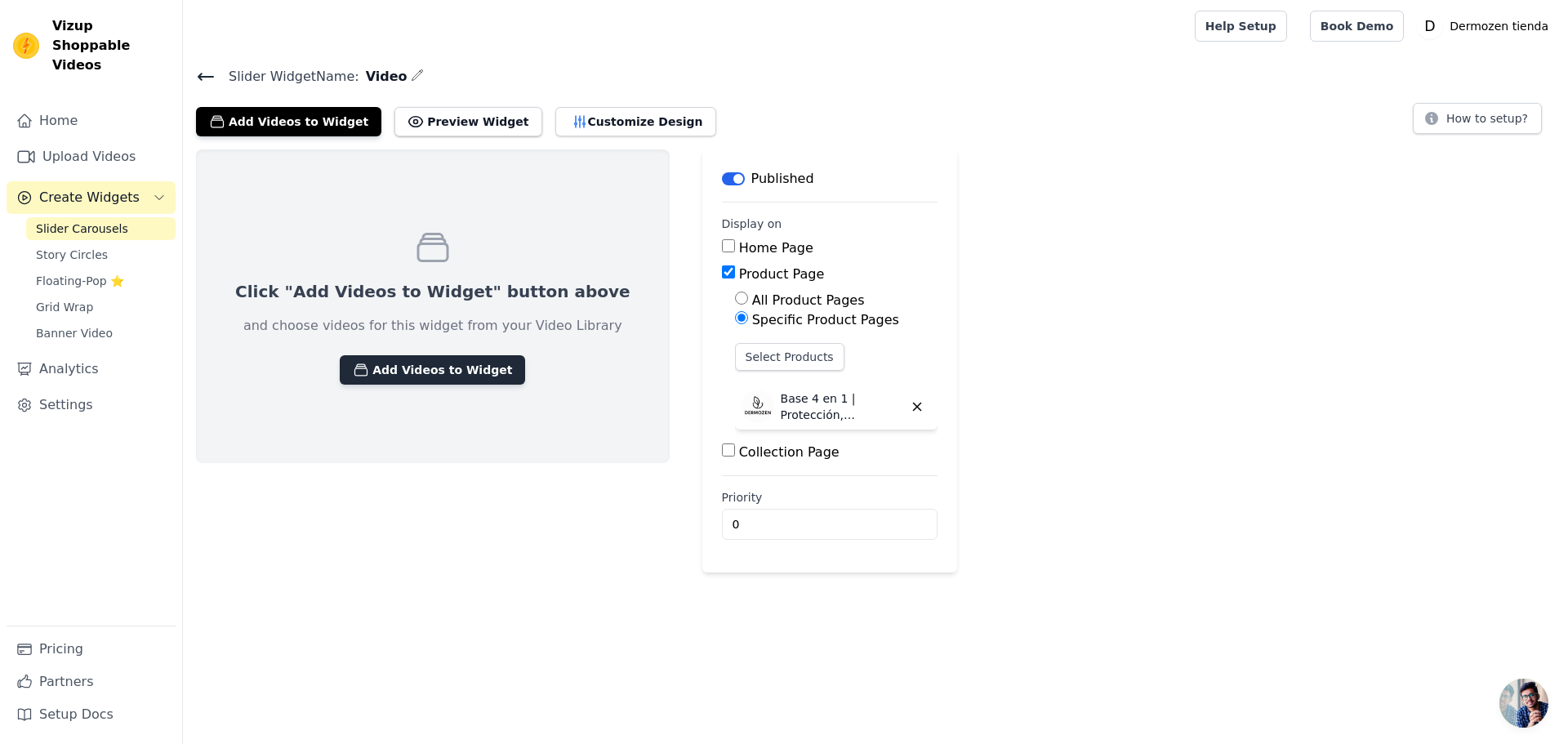
click at [380, 365] on button "Add Videos to Widget" at bounding box center [432, 370] width 185 height 29
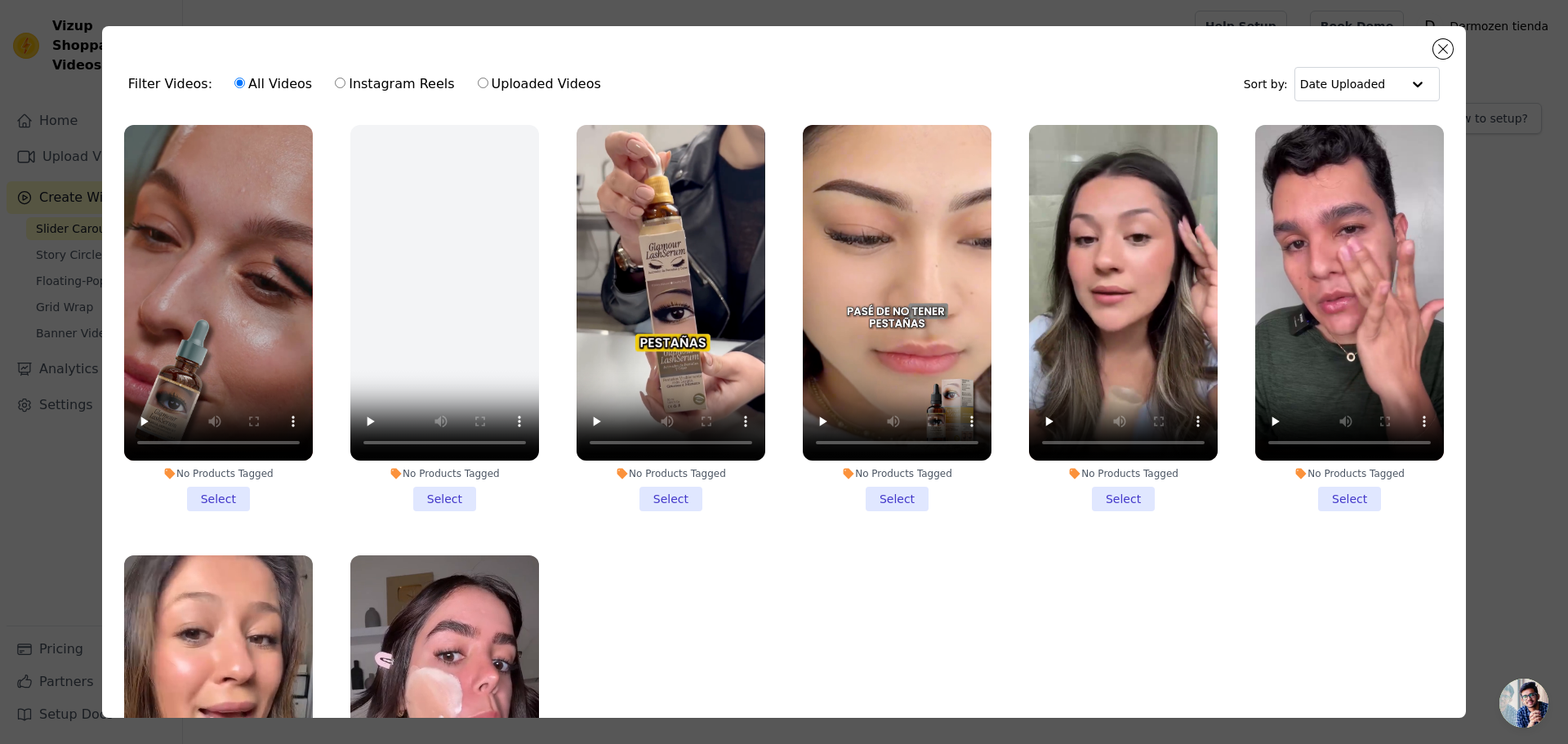
click at [213, 486] on li "No Products Tagged Select" at bounding box center [218, 318] width 189 height 387
click at [0, 0] on input "No Products Tagged Select" at bounding box center [0, 0] width 0 height 0
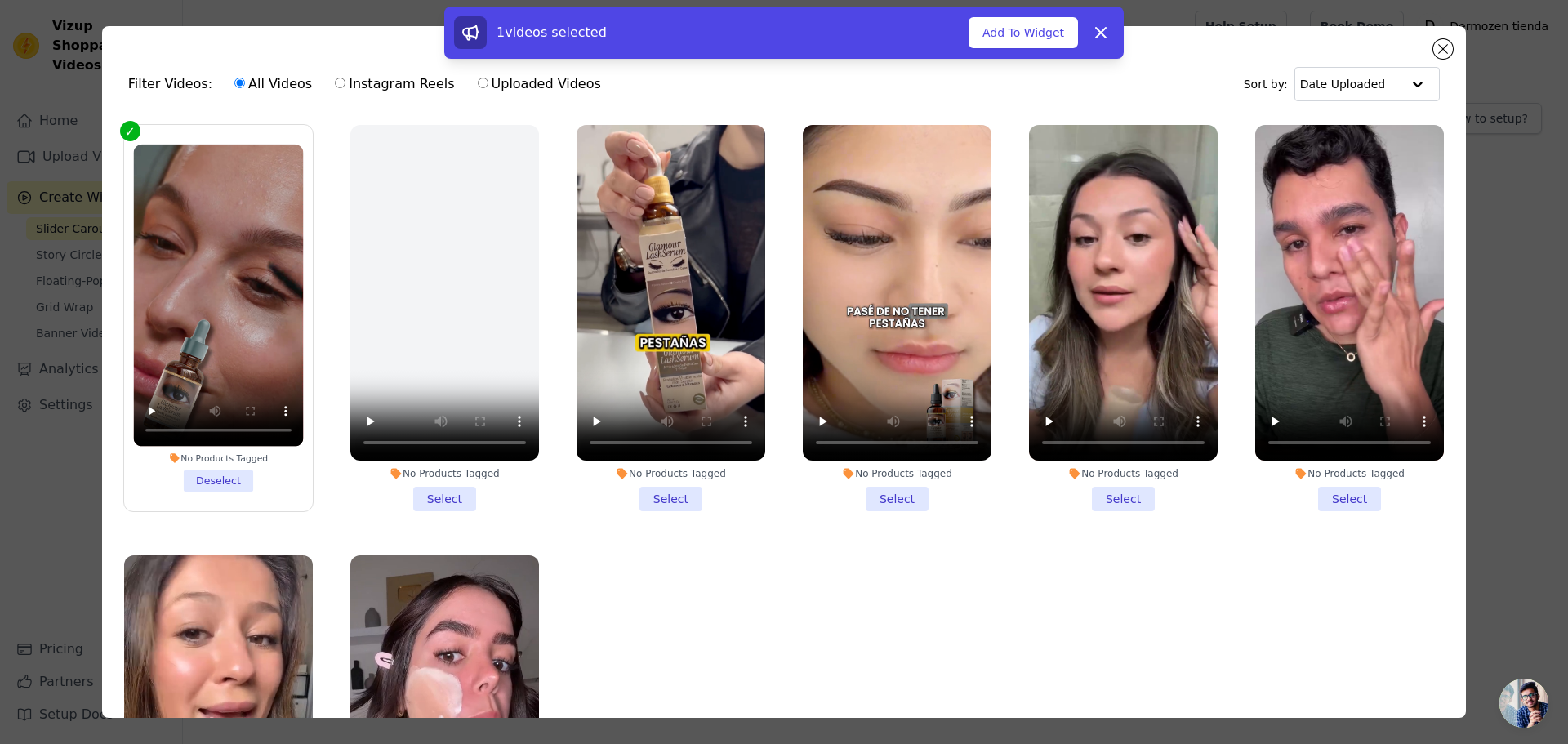
click at [677, 483] on li "No Products Tagged Select" at bounding box center [671, 318] width 189 height 387
click at [0, 0] on input "No Products Tagged Select" at bounding box center [0, 0] width 0 height 0
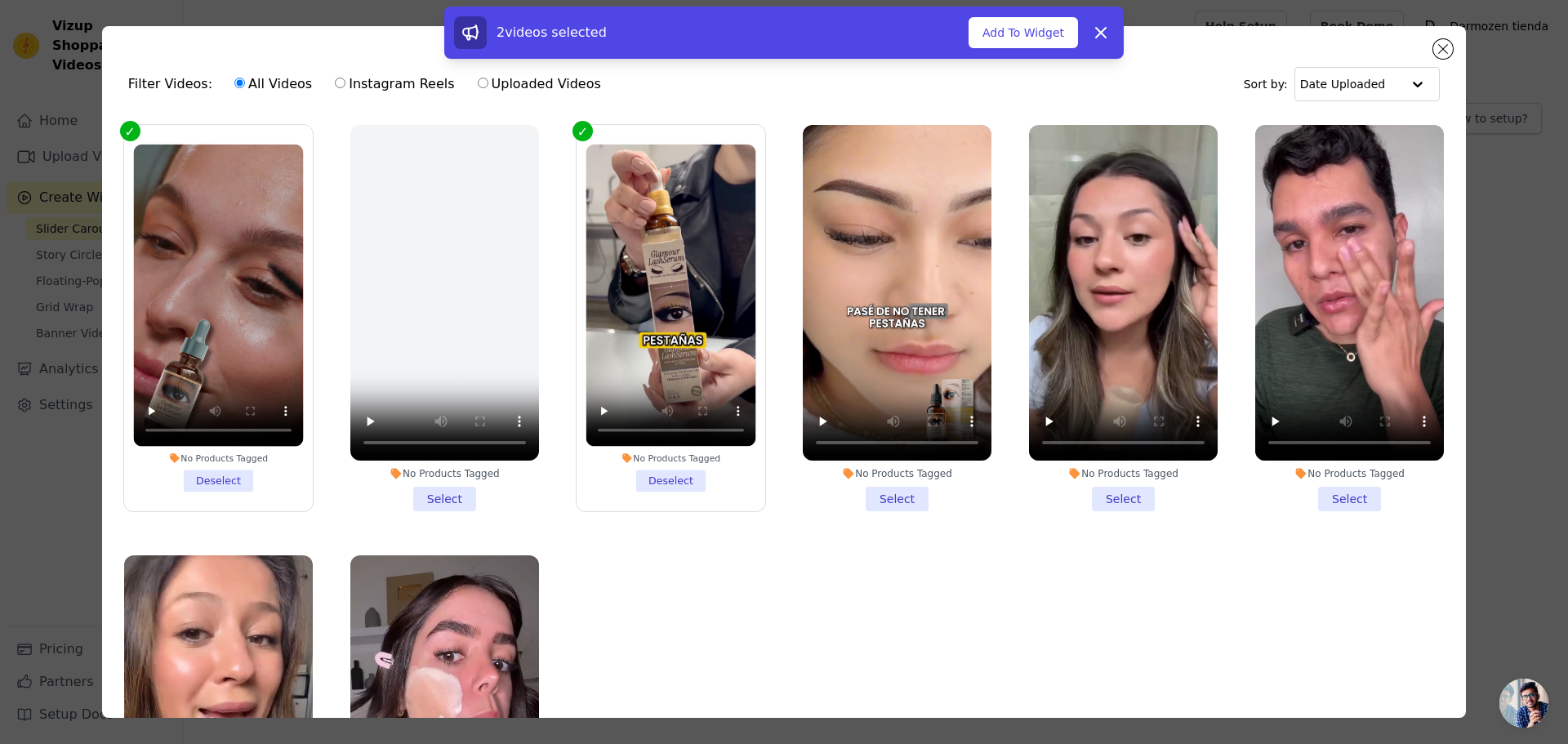
click at [863, 478] on li "No Products Tagged Select" at bounding box center [897, 318] width 189 height 387
click at [0, 0] on input "No Products Tagged Select" at bounding box center [0, 0] width 0 height 0
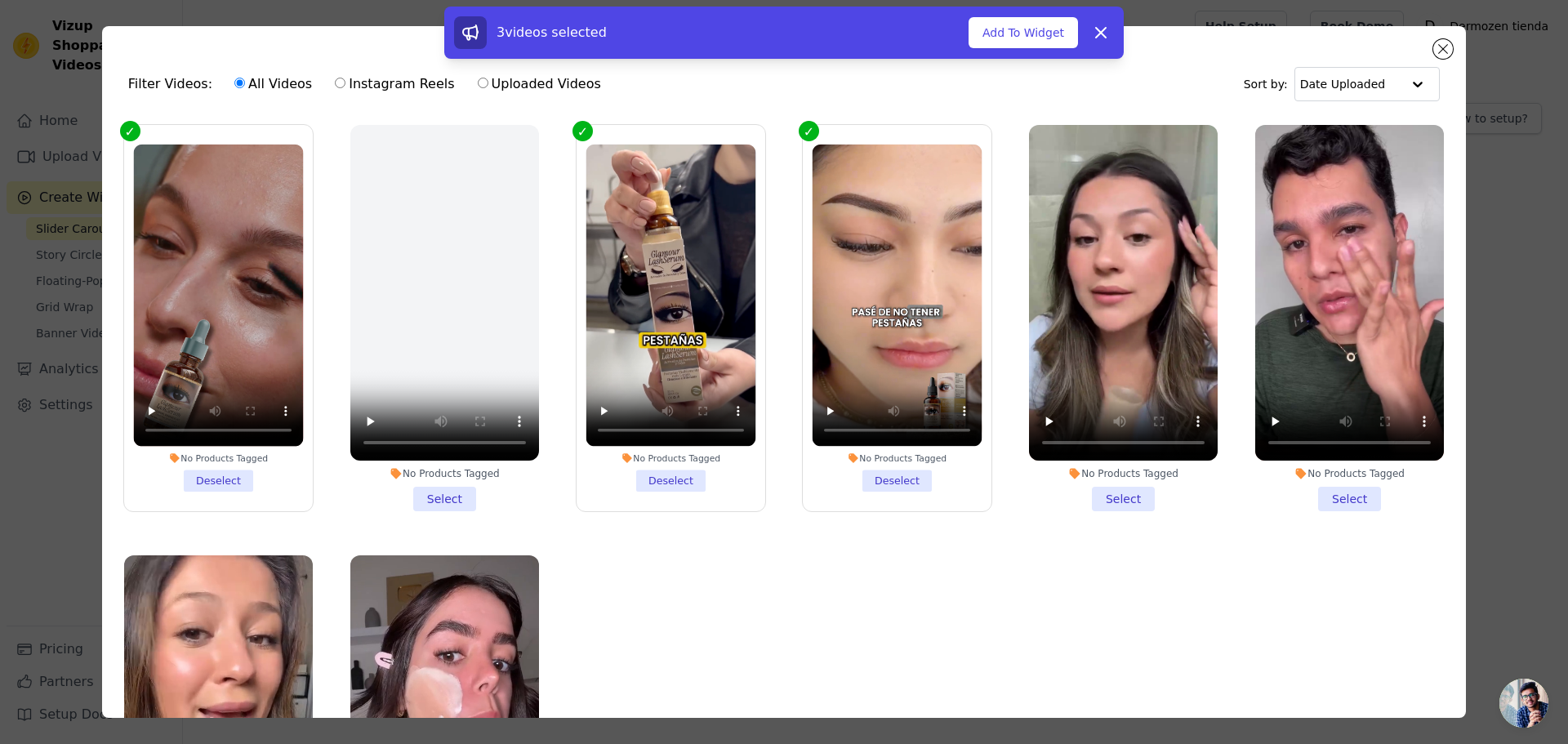
scroll to position [136, 0]
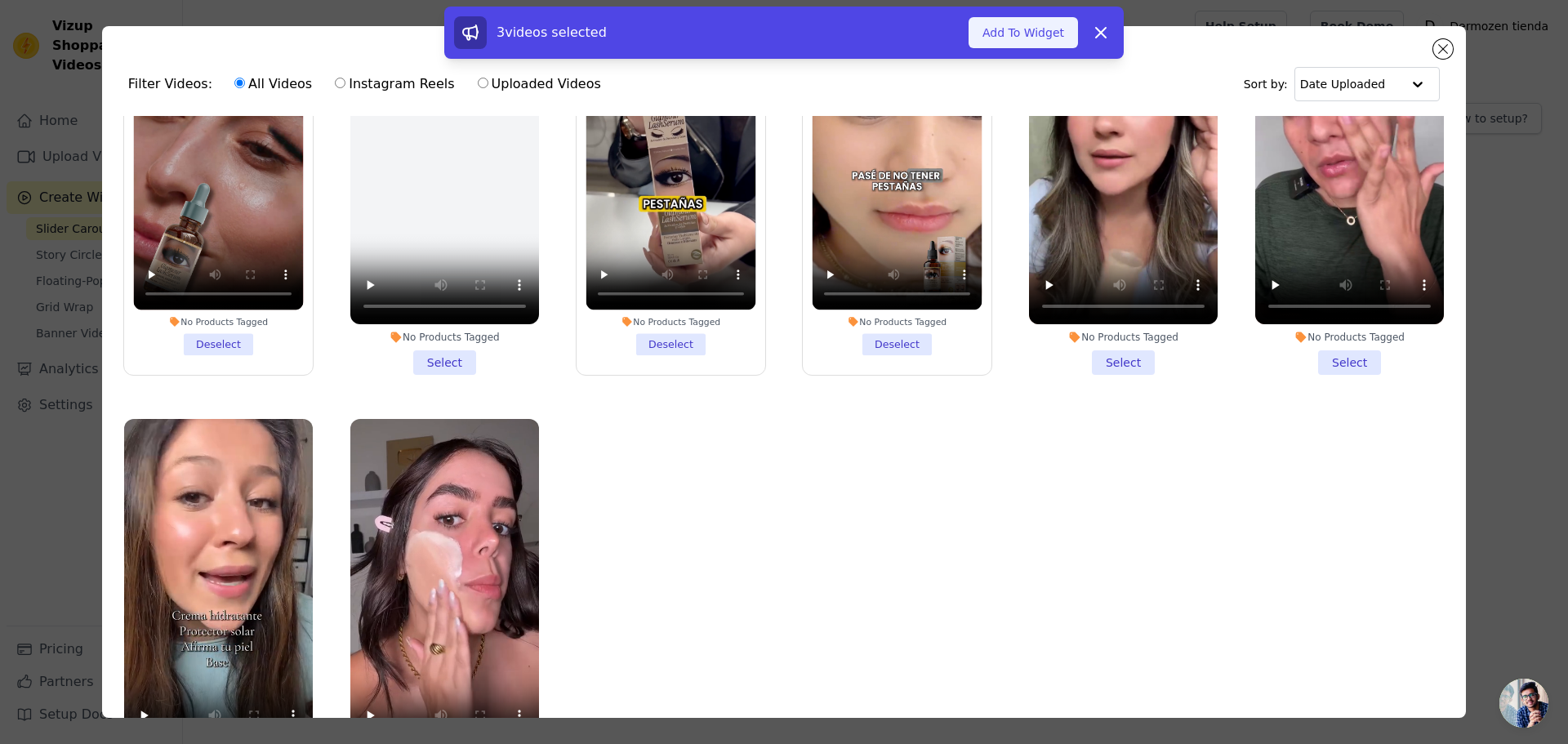
click at [997, 33] on button "Add To Widget" at bounding box center [1023, 32] width 110 height 31
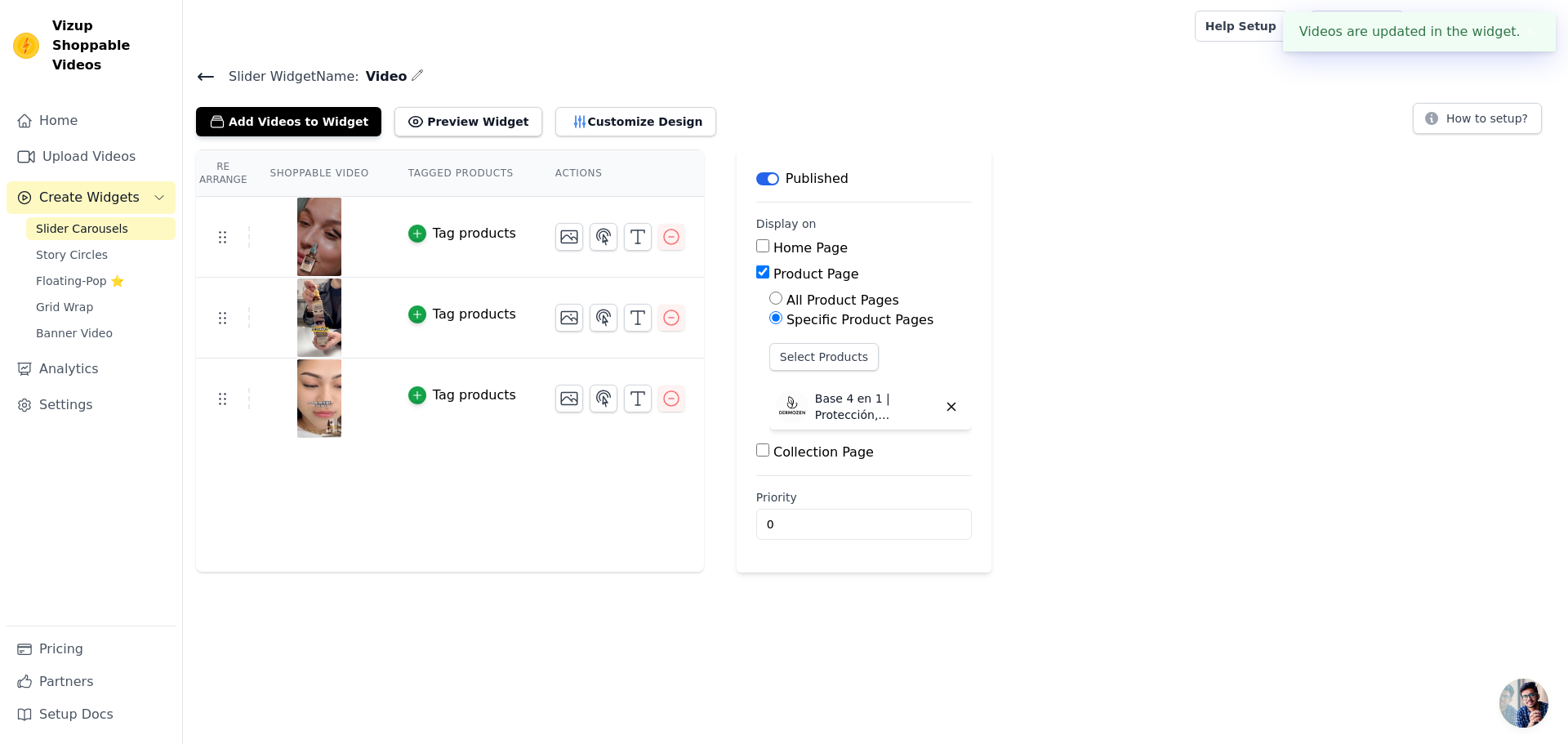
click at [200, 75] on icon at bounding box center [206, 77] width 15 height 7
